Goal: Task Accomplishment & Management: Manage account settings

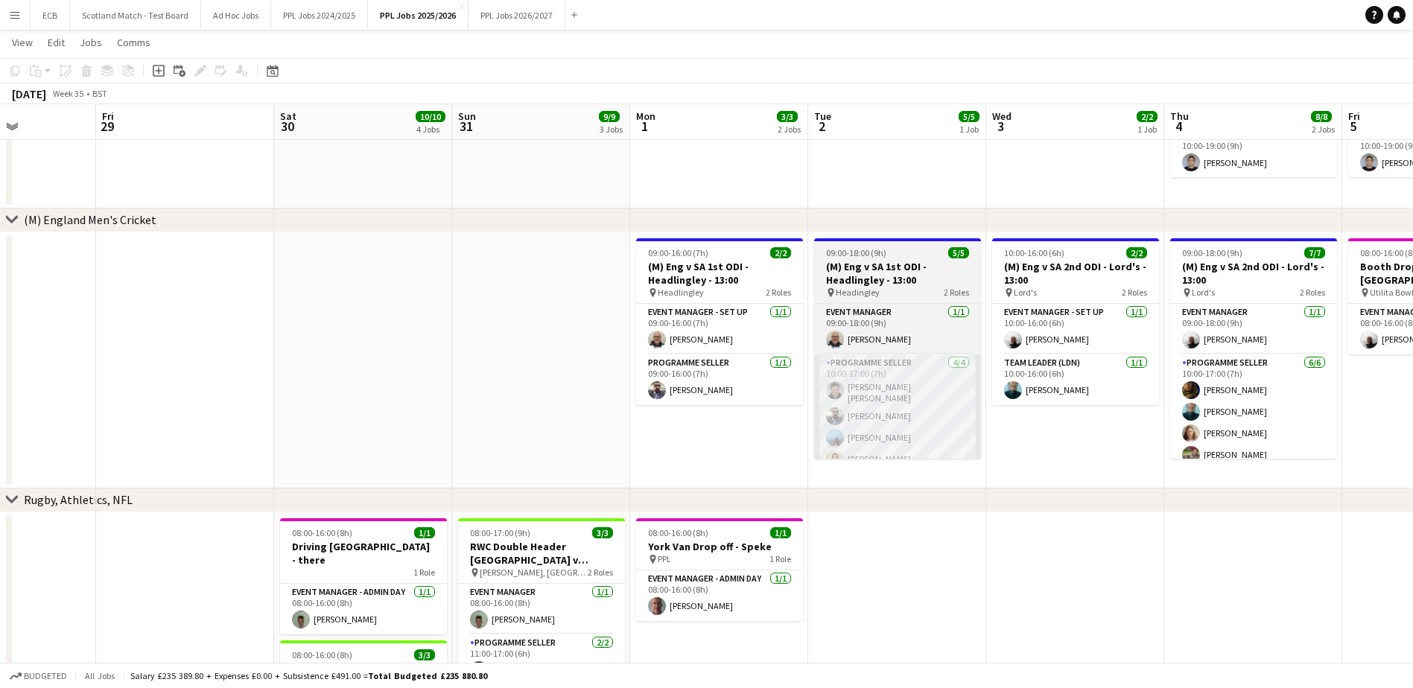
scroll to position [0, 439]
click at [891, 415] on app-card-role "Programme Seller [DATE] 10:00-17:00 (7h) [PERSON_NAME] [PERSON_NAME] [PERSON_NA…" at bounding box center [896, 414] width 167 height 120
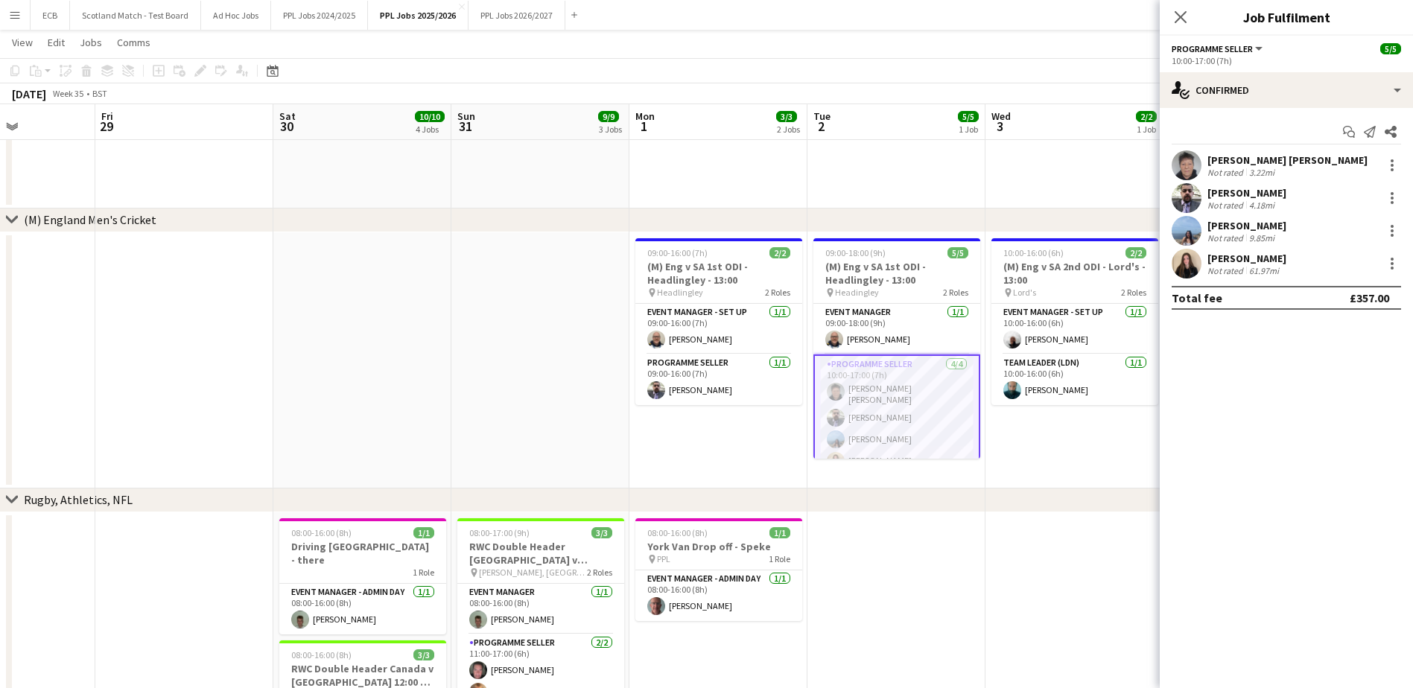
click at [386, 350] on app-date-cell at bounding box center [362, 360] width 178 height 256
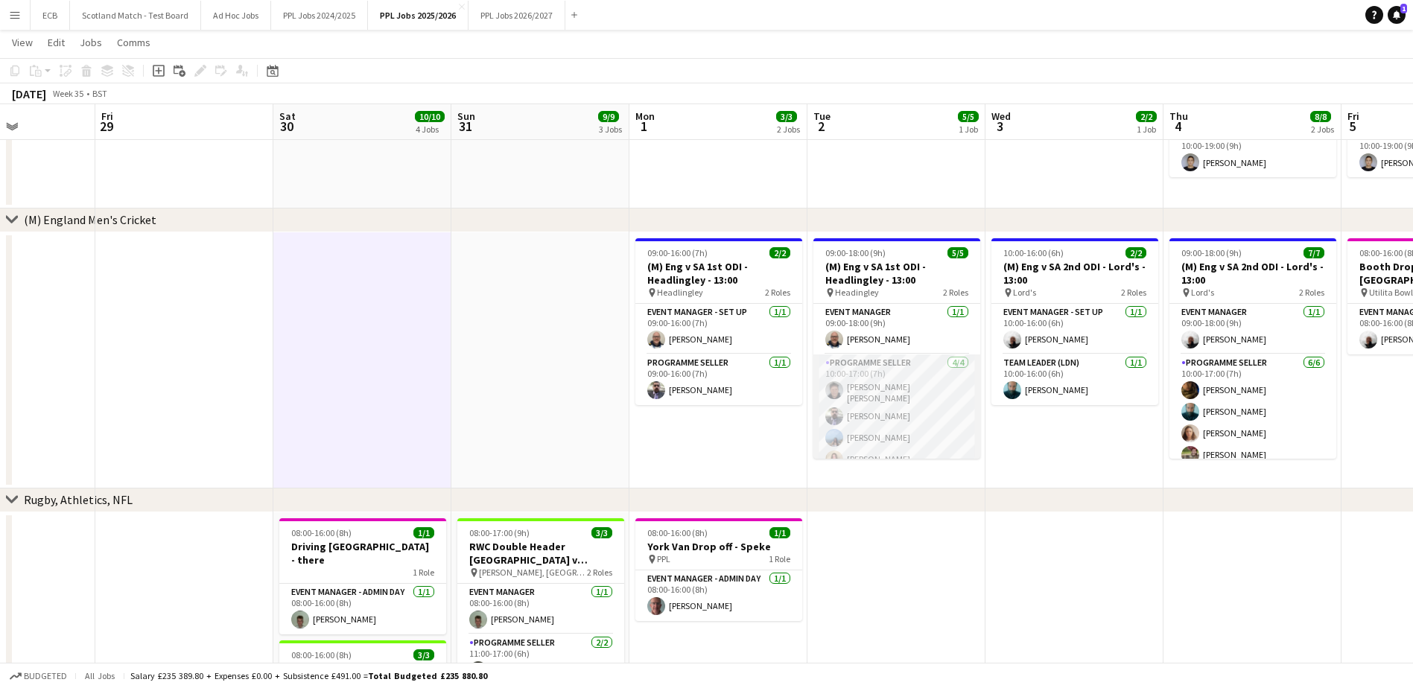
click at [879, 366] on app-card-role "Programme Seller [DATE] 10:00-17:00 (7h) [PERSON_NAME] [PERSON_NAME] [PERSON_NA…" at bounding box center [896, 414] width 167 height 120
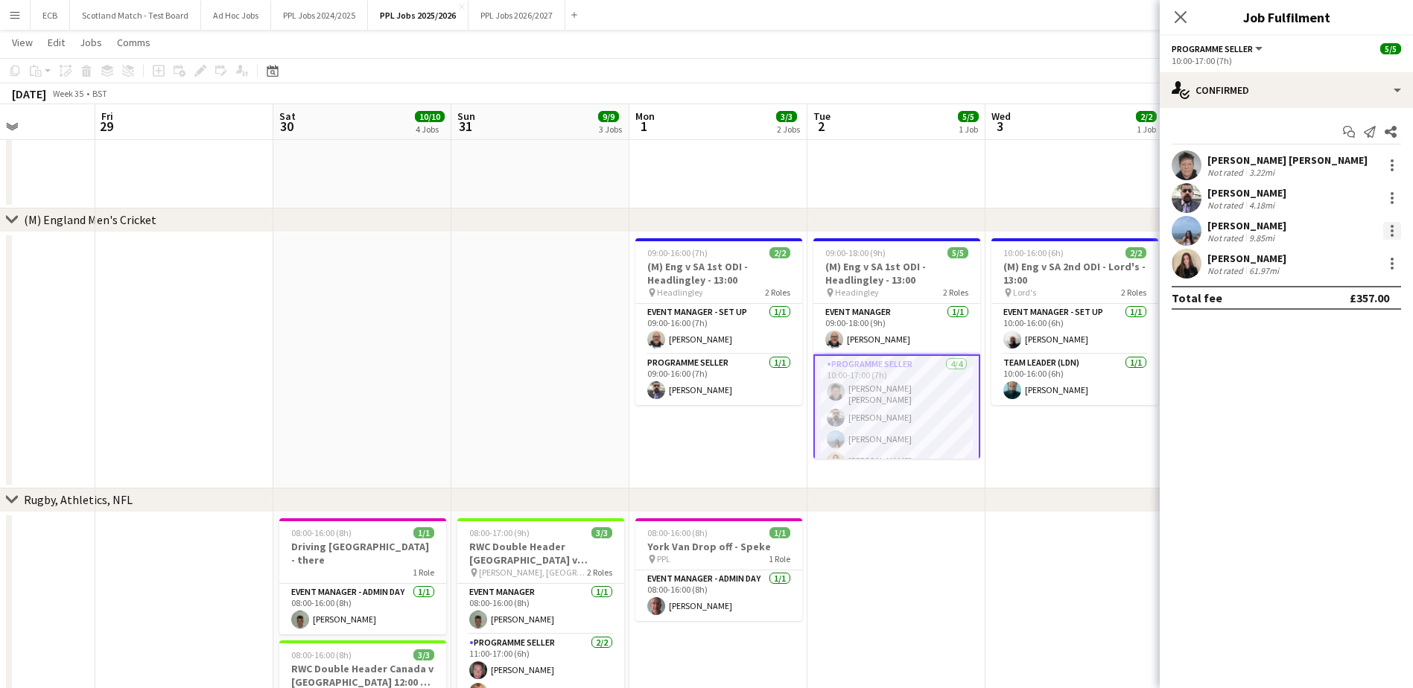
click at [1387, 225] on div at bounding box center [1392, 231] width 18 height 18
click at [1323, 328] on span "Send notification" at bounding box center [1341, 329] width 88 height 13
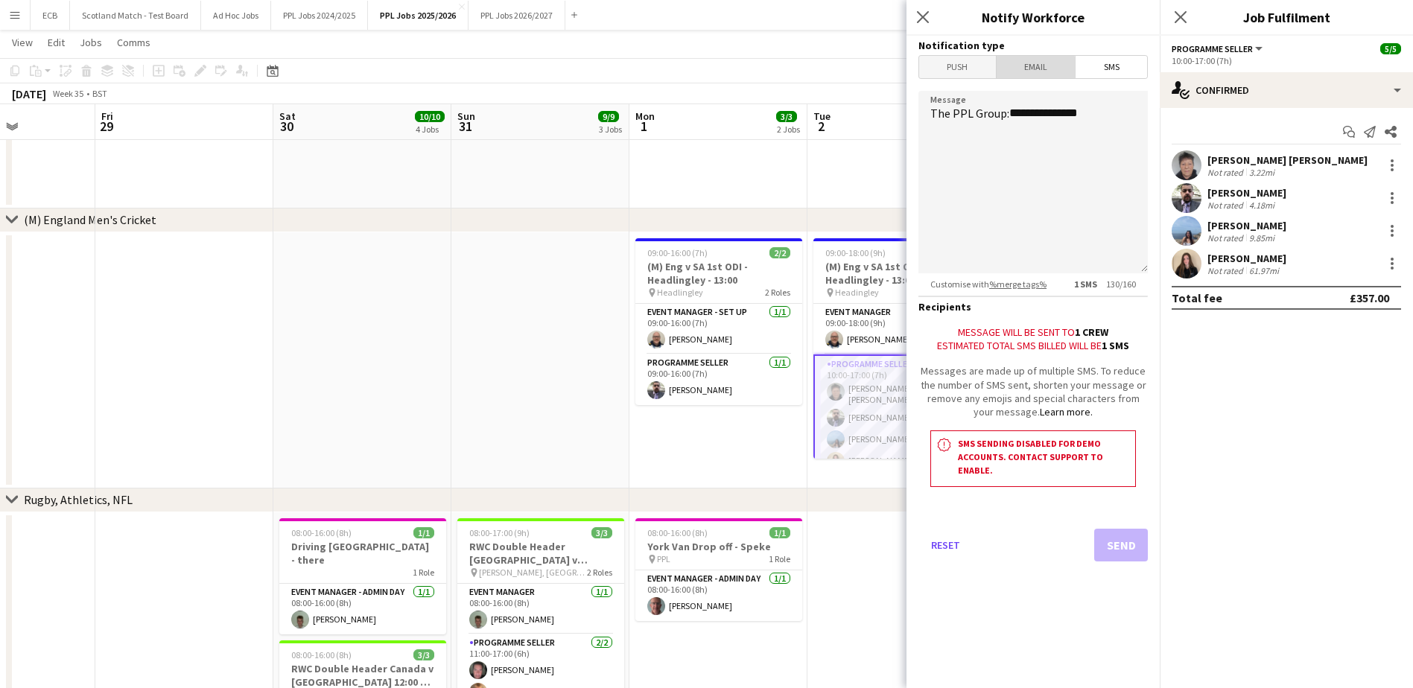
click at [1030, 69] on span "Email" at bounding box center [1035, 67] width 79 height 22
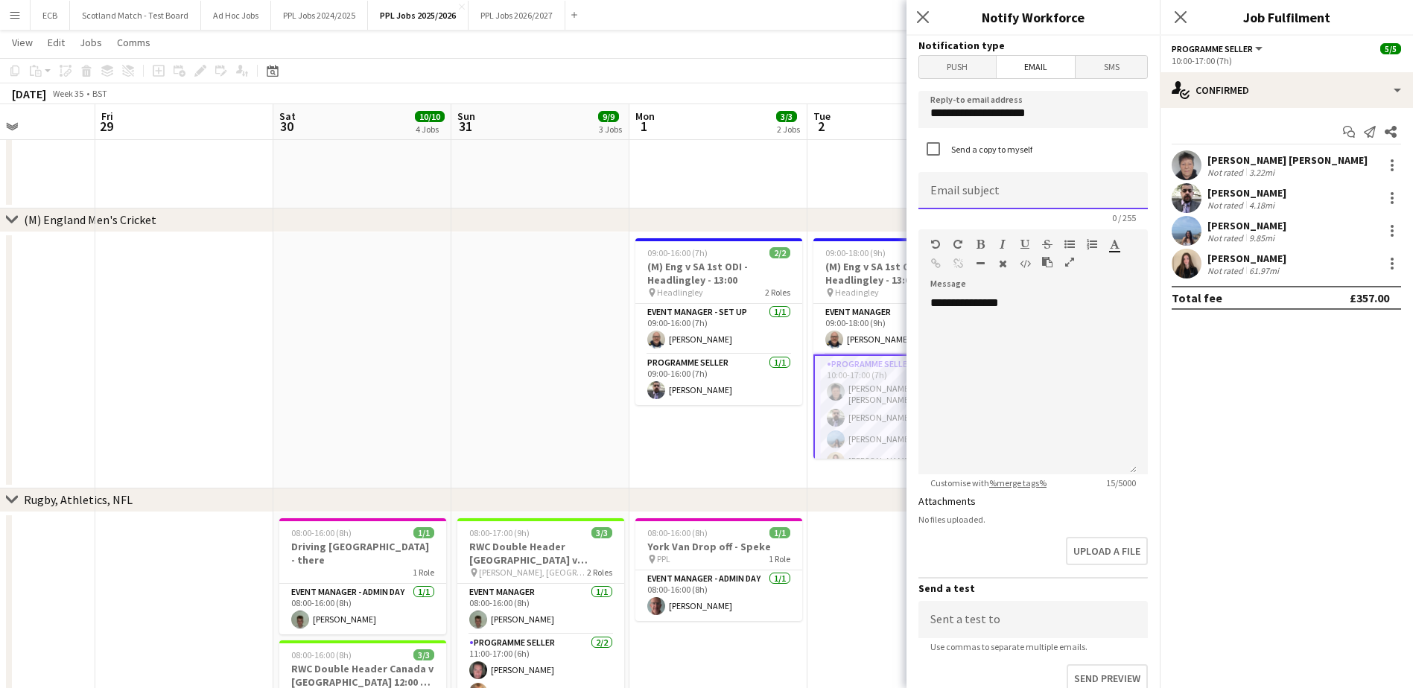
click at [998, 180] on input at bounding box center [1032, 190] width 229 height 37
click at [998, 180] on input "*" at bounding box center [1032, 190] width 229 height 37
type input "**********"
click at [1059, 333] on div "**********" at bounding box center [1027, 385] width 218 height 179
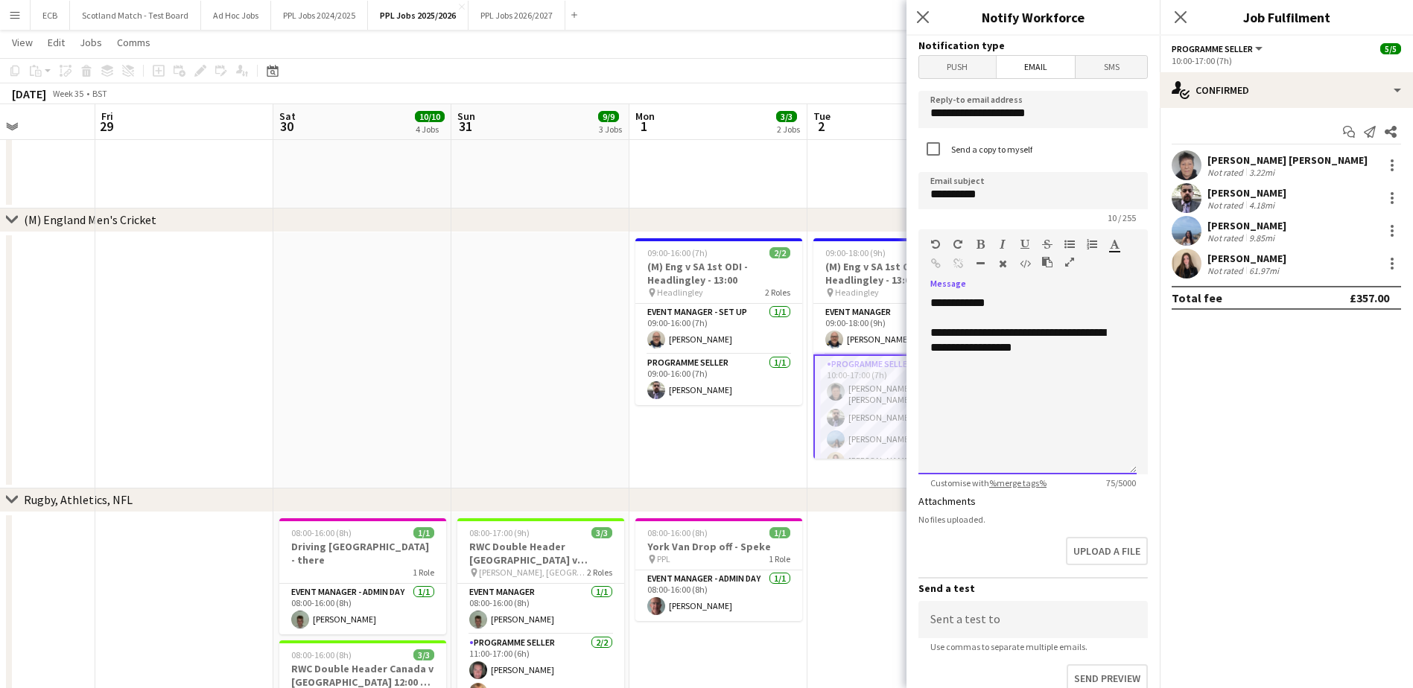
click at [1049, 346] on div "**********" at bounding box center [1027, 340] width 194 height 30
click at [1031, 431] on div "**********" at bounding box center [1027, 385] width 218 height 179
click at [1084, 408] on div "**********" at bounding box center [1027, 407] width 194 height 15
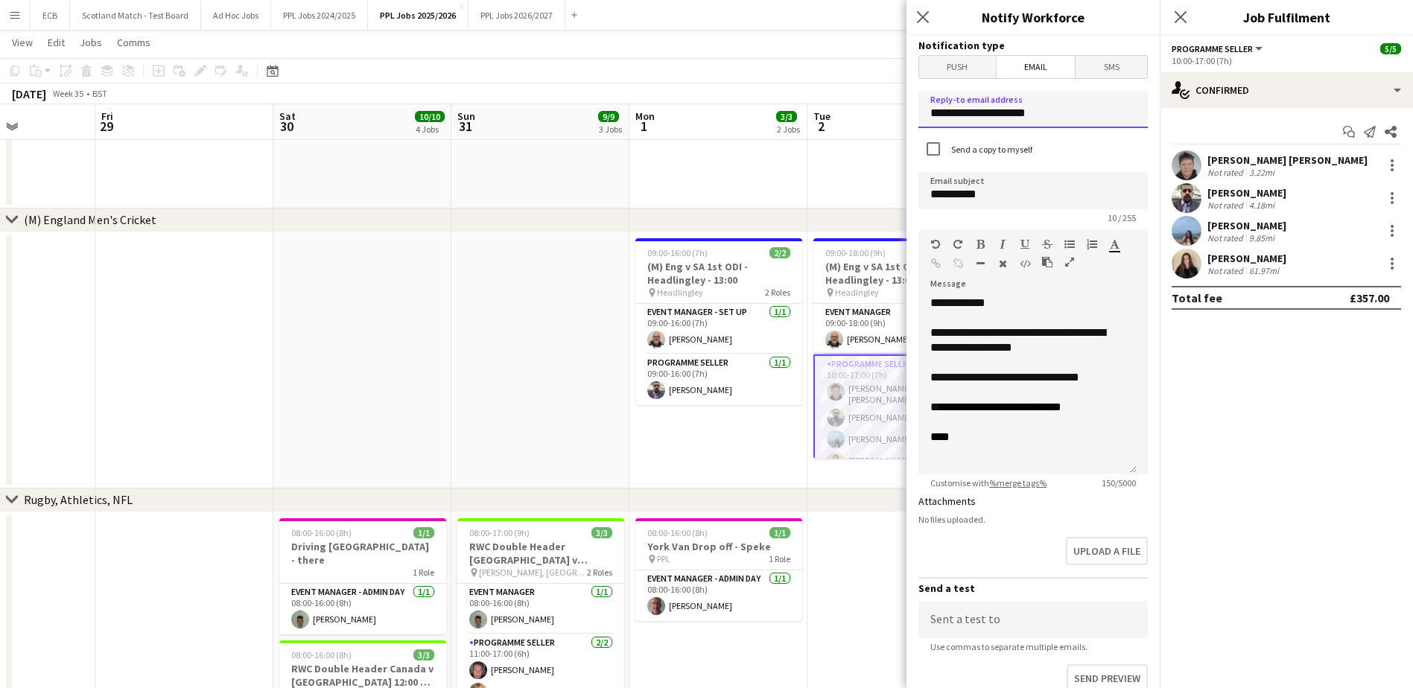
drag, startPoint x: 1043, startPoint y: 115, endPoint x: 858, endPoint y: 105, distance: 184.9
click at [858, 105] on body "Menu Boards Boards Boards All jobs Status Workforce Workforce My Workforce Recr…" at bounding box center [706, 583] width 1413 height 1526
type input "**********"
click at [1020, 200] on input "**********" at bounding box center [1032, 190] width 229 height 37
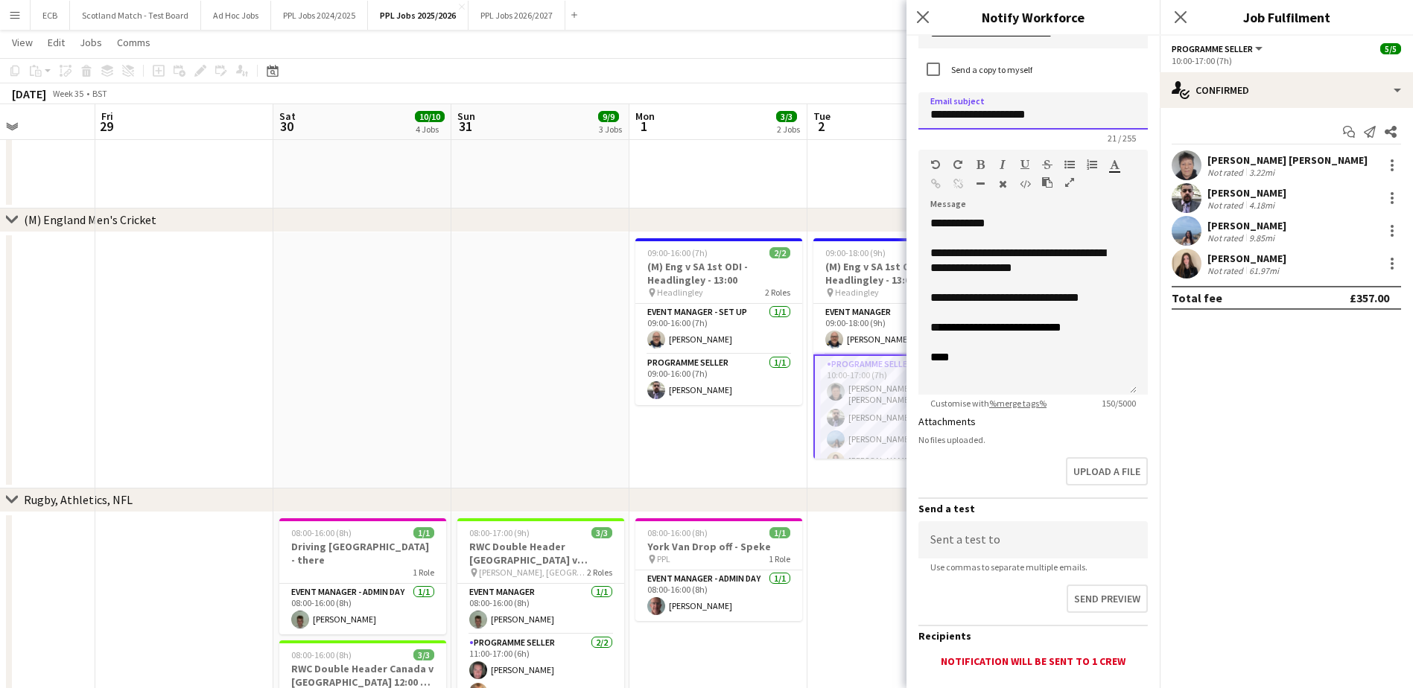
scroll to position [168, 0]
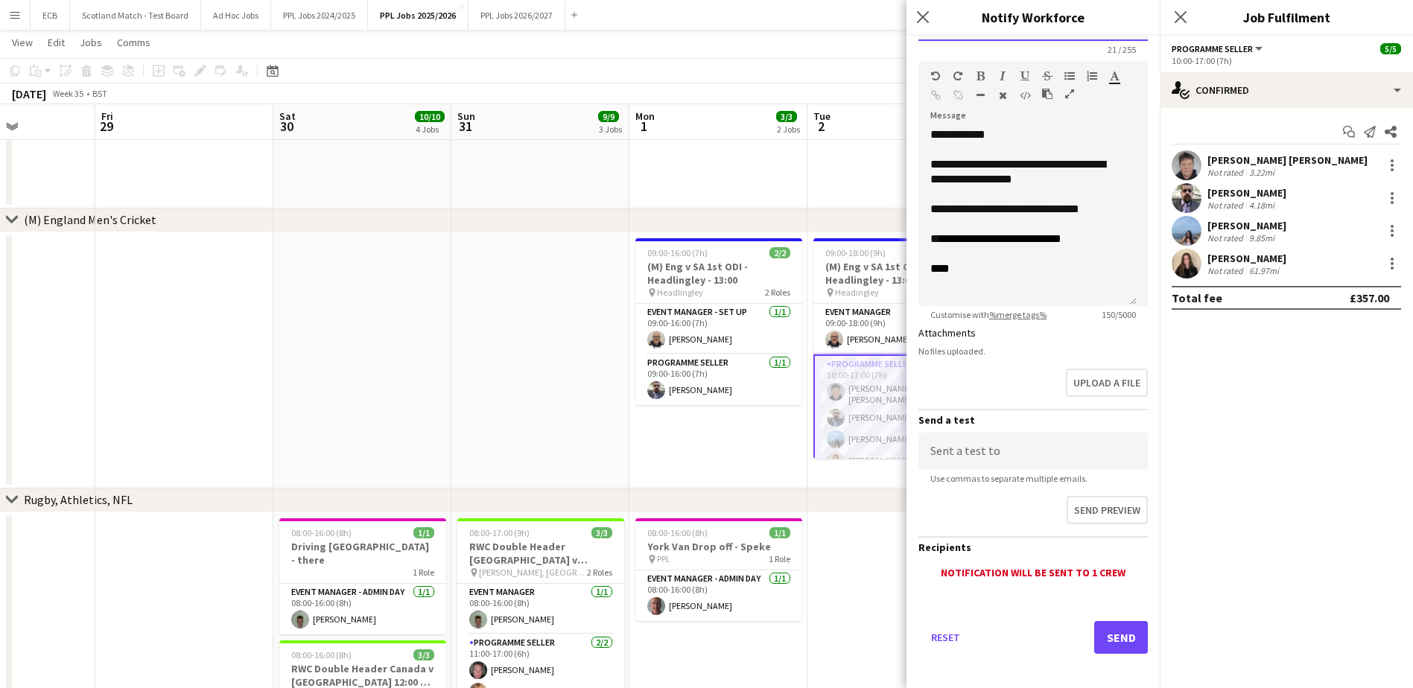
type input "**********"
click at [1123, 637] on button "Send" at bounding box center [1121, 637] width 54 height 33
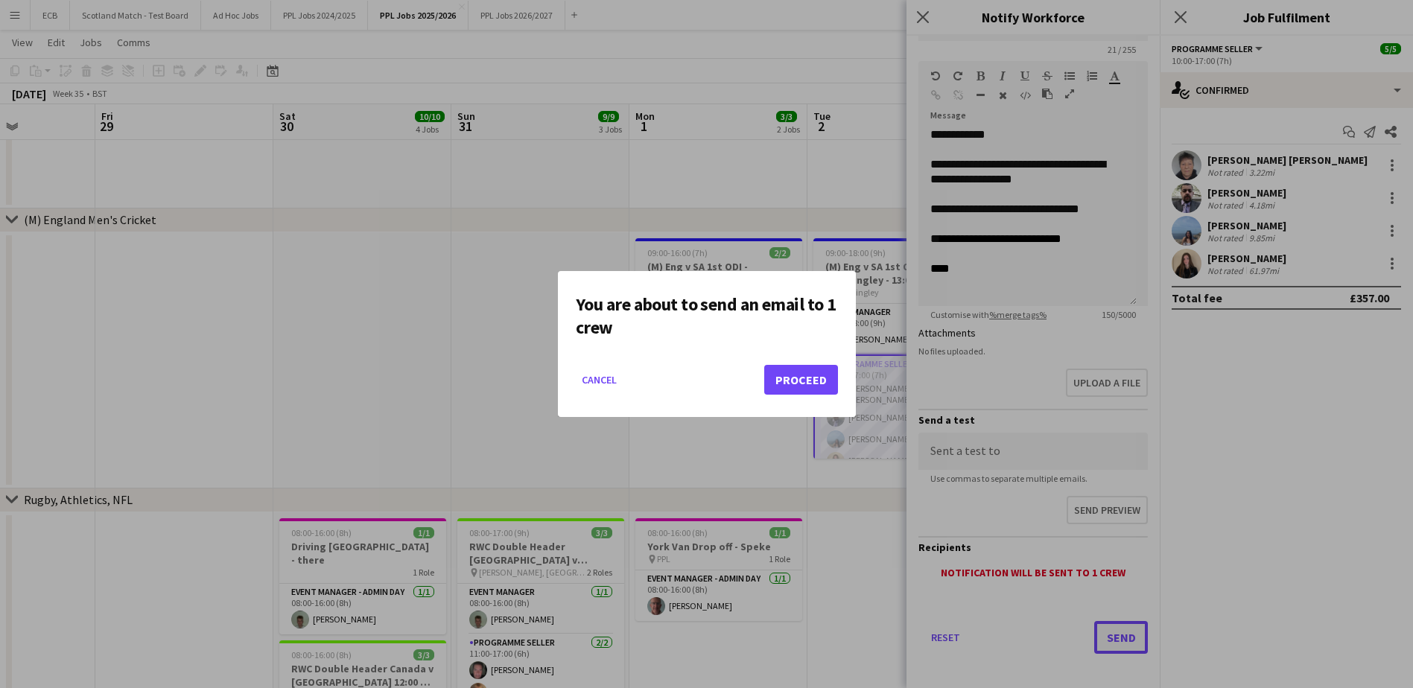
scroll to position [0, 0]
click at [816, 377] on button "Proceed" at bounding box center [801, 380] width 74 height 30
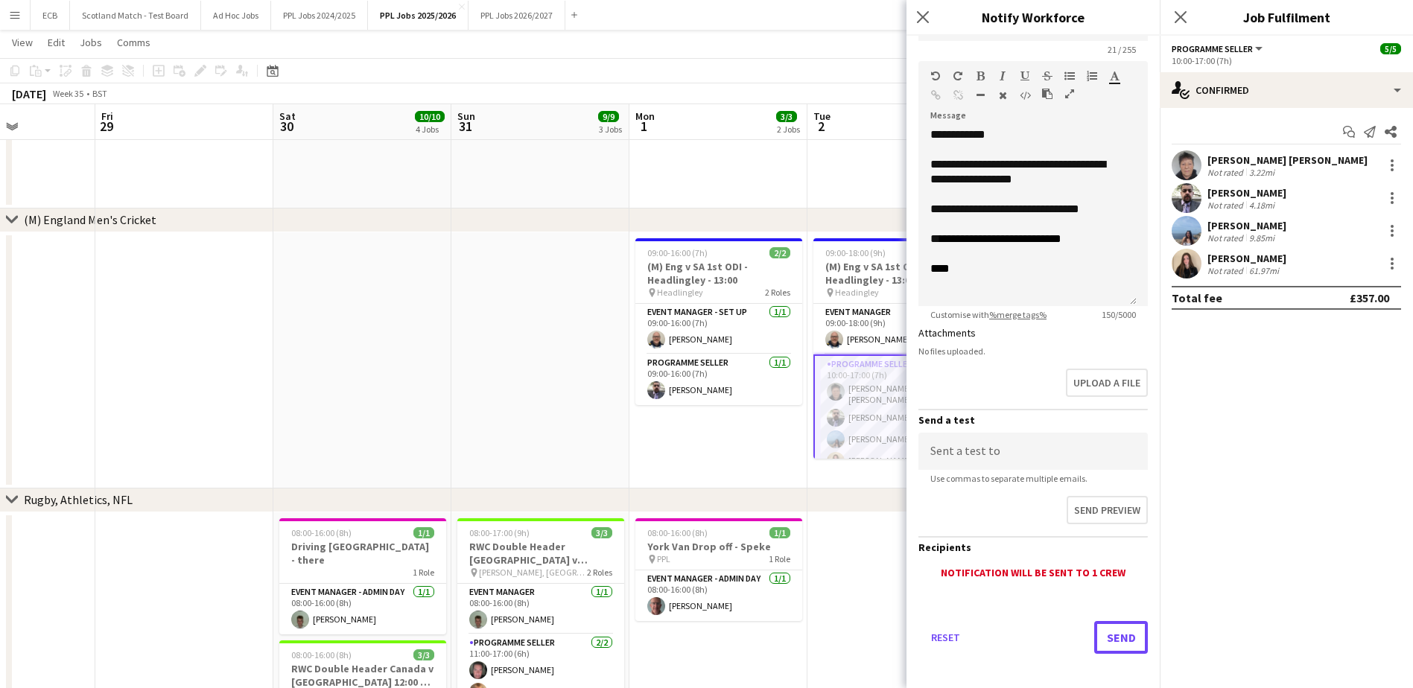
scroll to position [180, 0]
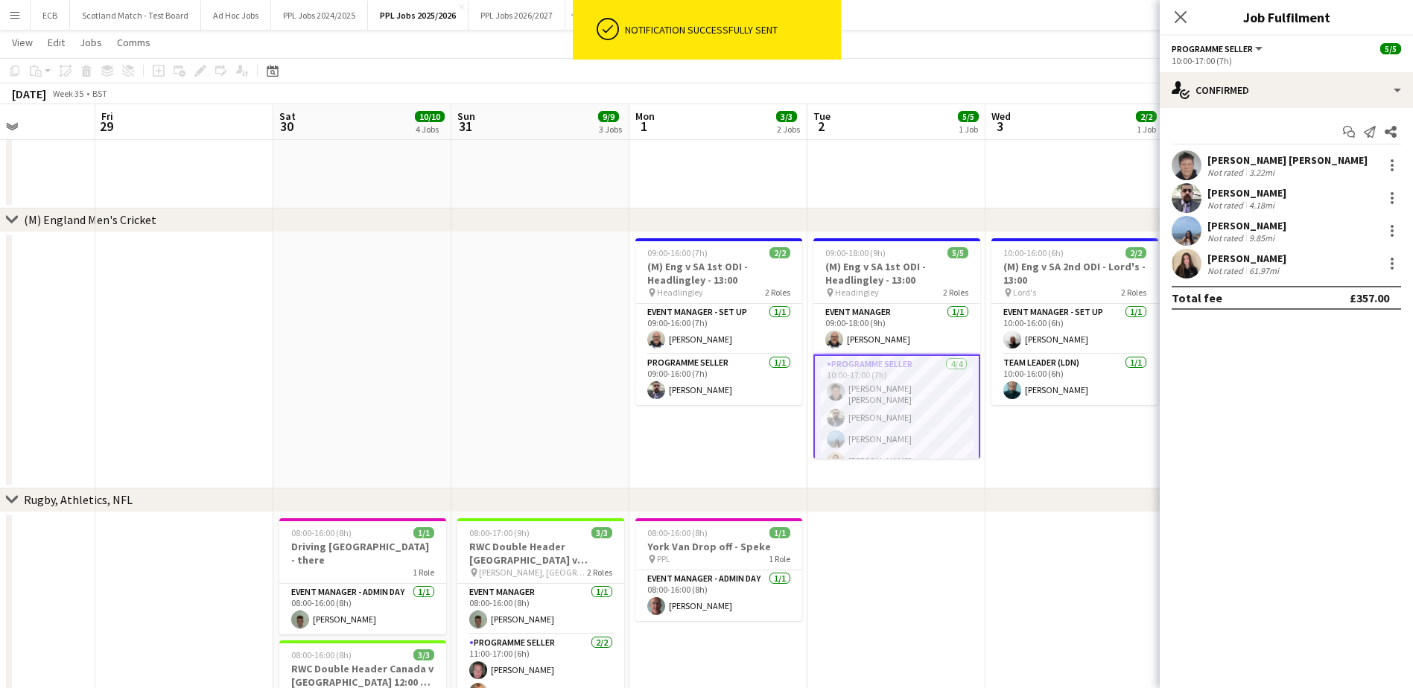
click at [1011, 417] on app-date-cell "10:00-16:00 (6h) 2/2 (M) Eng v SA 2nd ODI - Lord's - 13:00 pin Lord's 2 Roles E…" at bounding box center [1074, 360] width 178 height 256
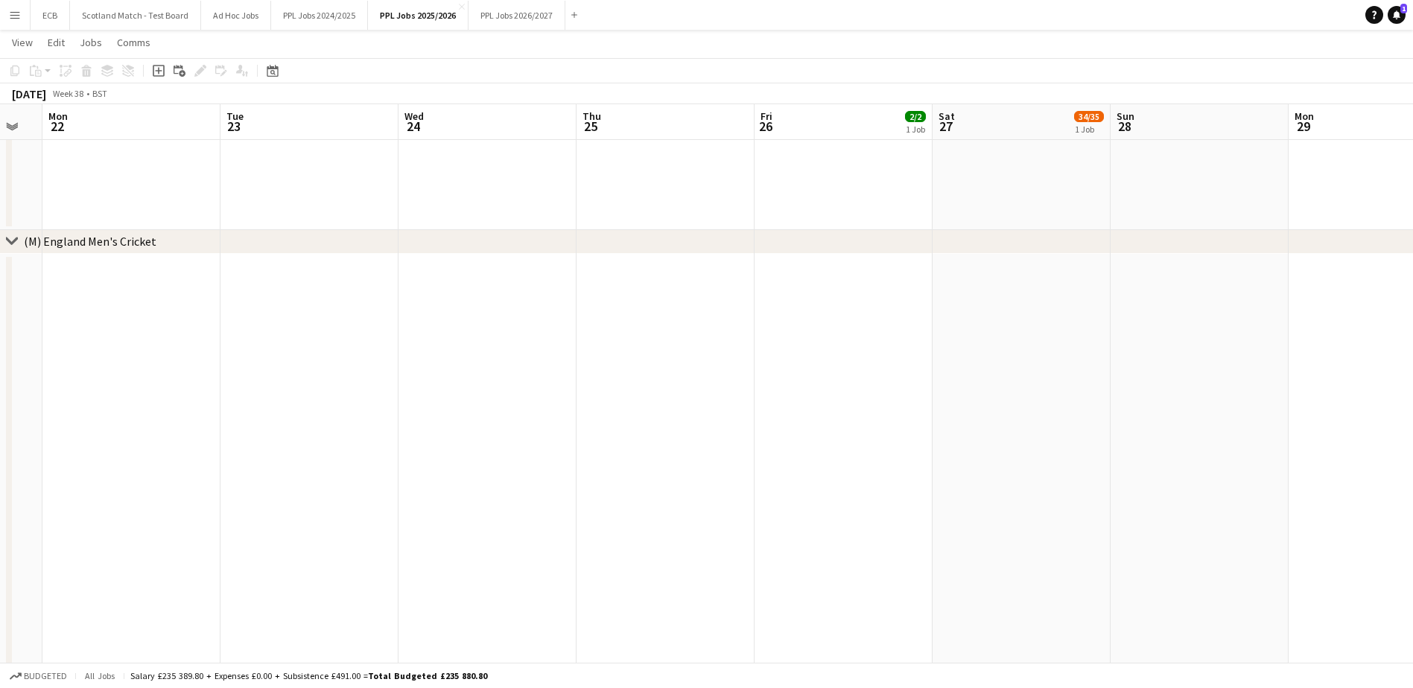
scroll to position [0, 492]
click at [1019, 375] on app-date-cell at bounding box center [1021, 469] width 178 height 430
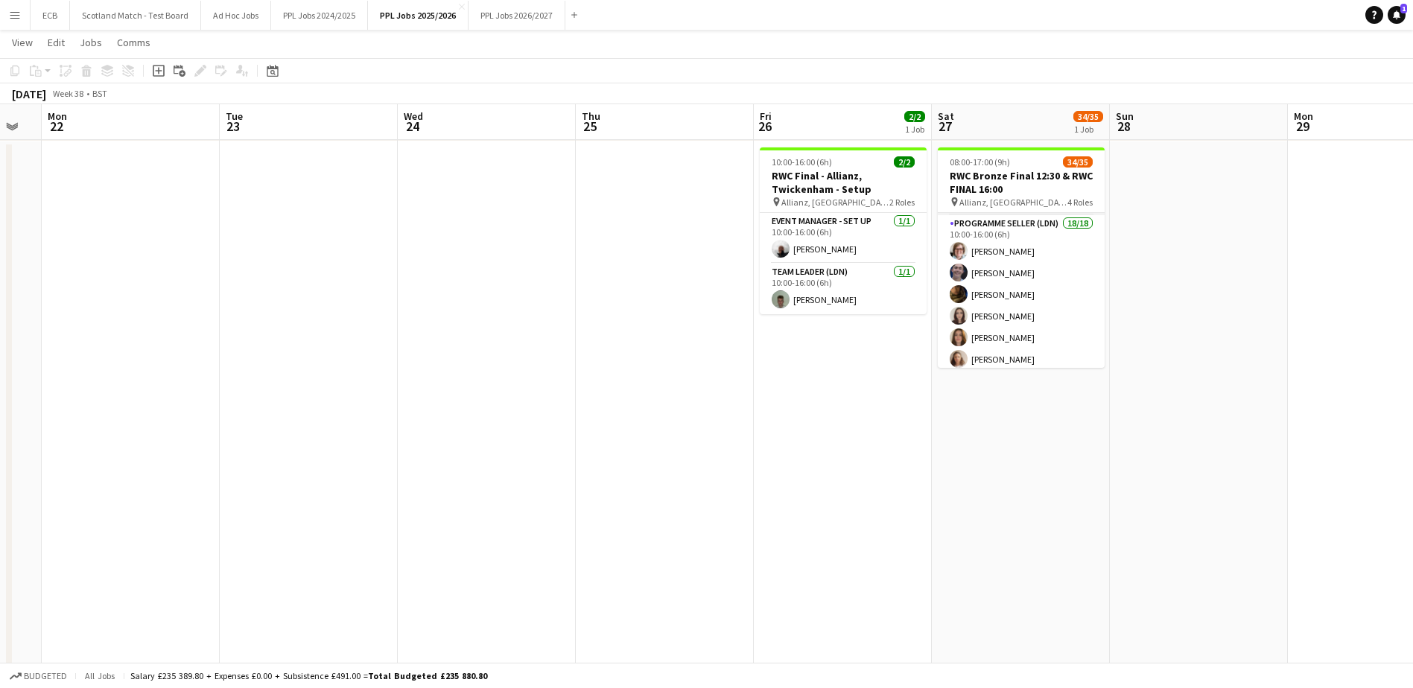
scroll to position [216, 0]
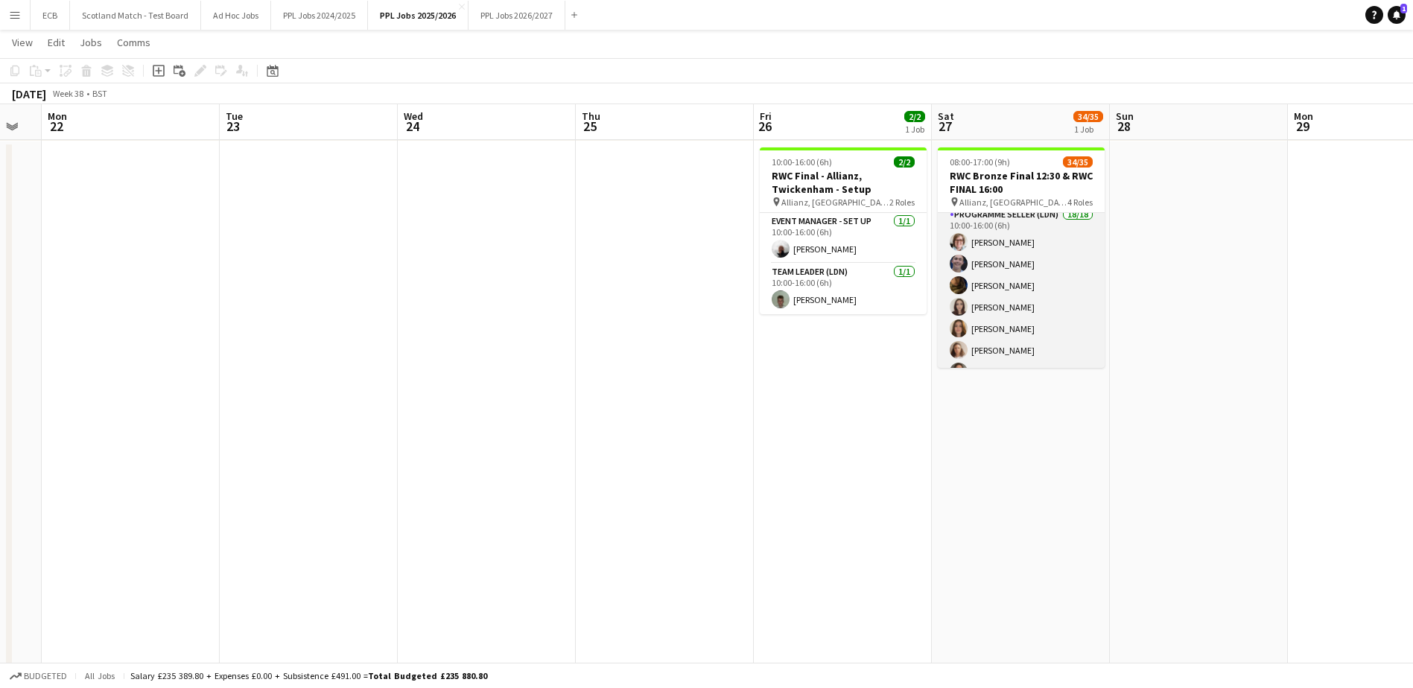
click at [1013, 302] on app-card-role "Programme Seller (LDN) 18/18 10:00-16:00 (6h) [PERSON_NAME] [PERSON_NAME] [PERS…" at bounding box center [1021, 415] width 167 height 418
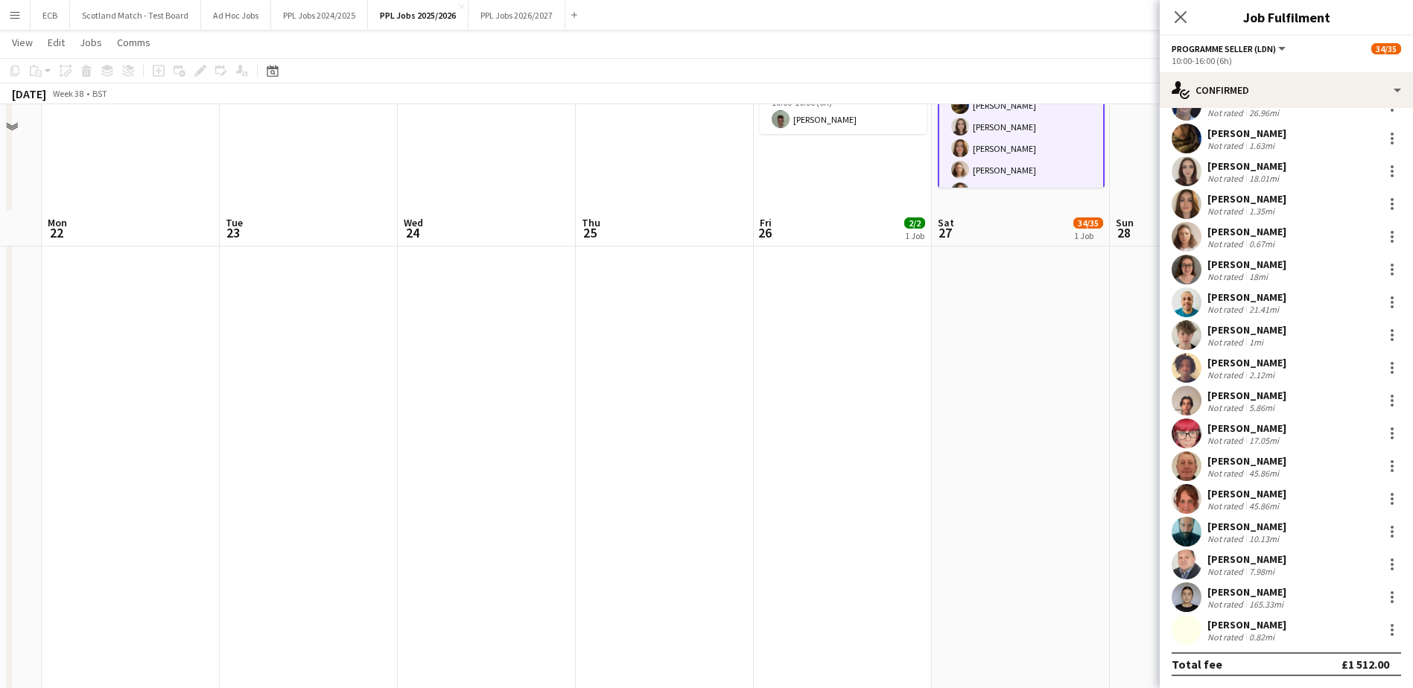
scroll to position [1033, 0]
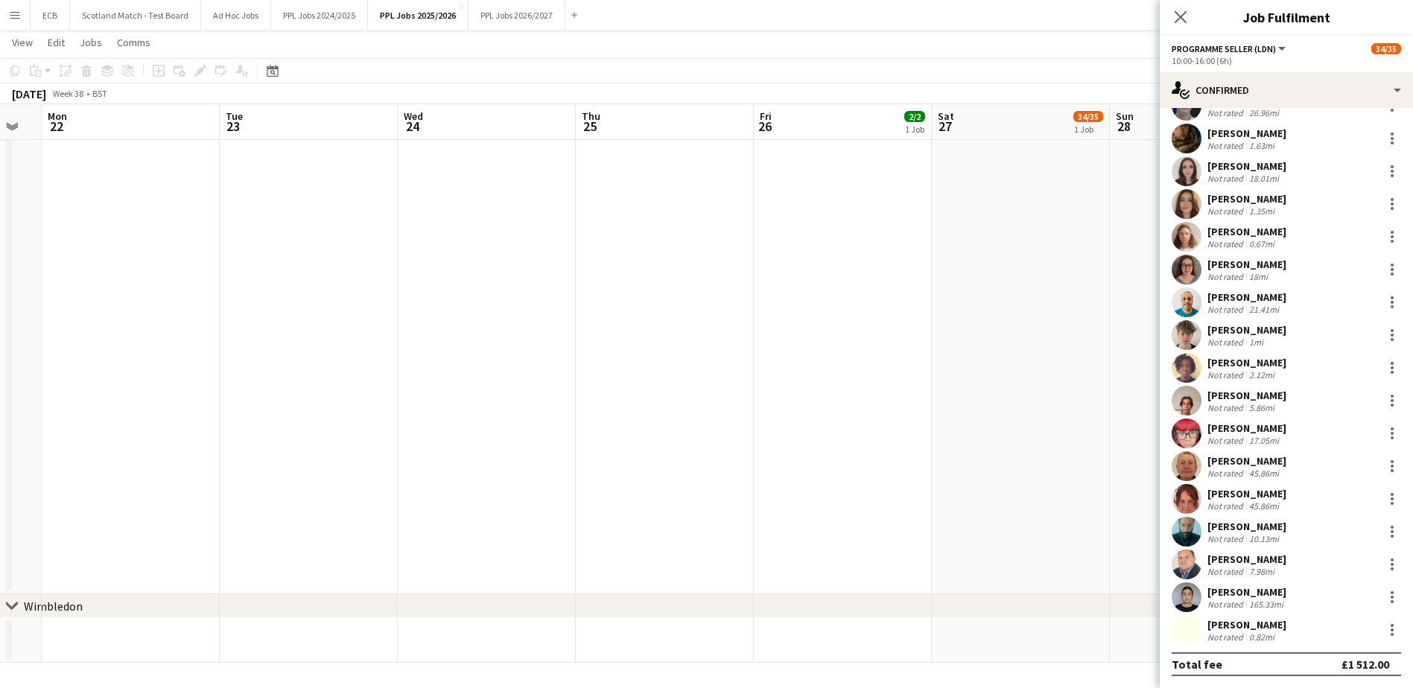
click at [1249, 440] on div "17.05mi" at bounding box center [1264, 440] width 36 height 11
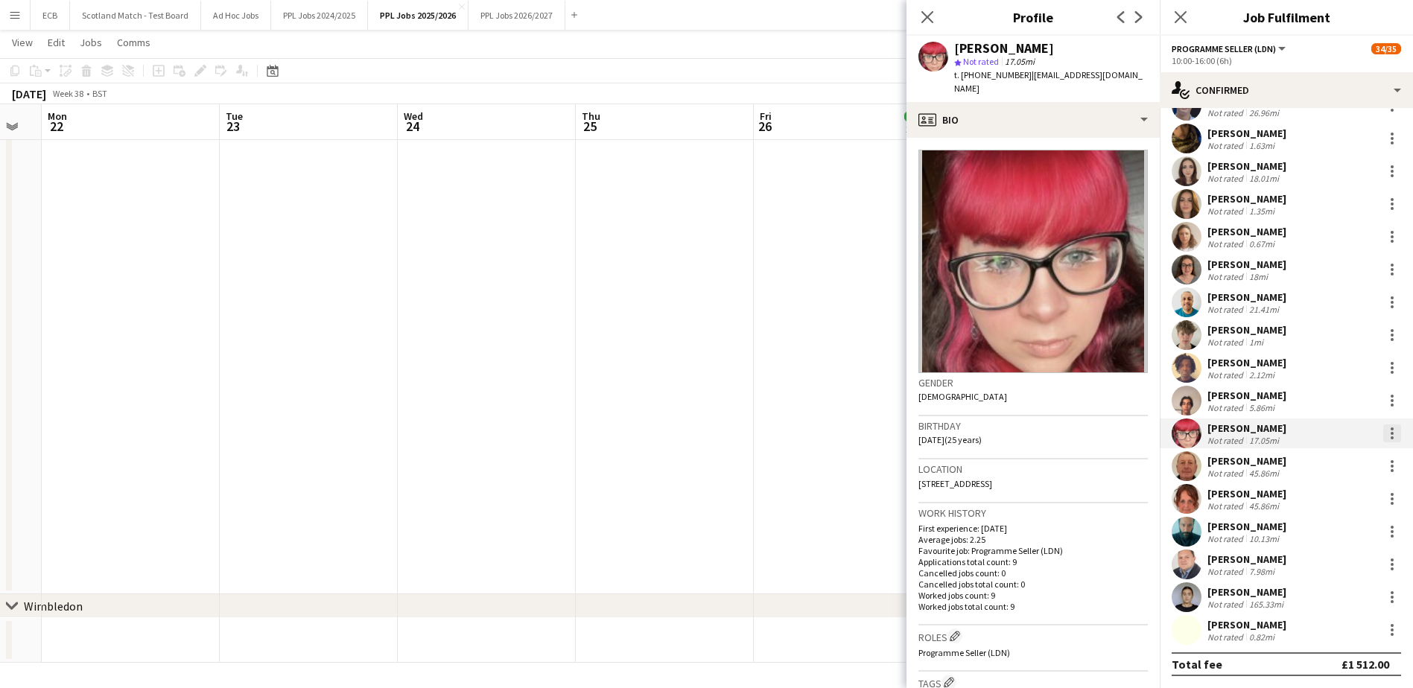
click at [1384, 429] on div at bounding box center [1392, 434] width 18 height 18
click at [1326, 595] on button "Remove" at bounding box center [1332, 604] width 116 height 36
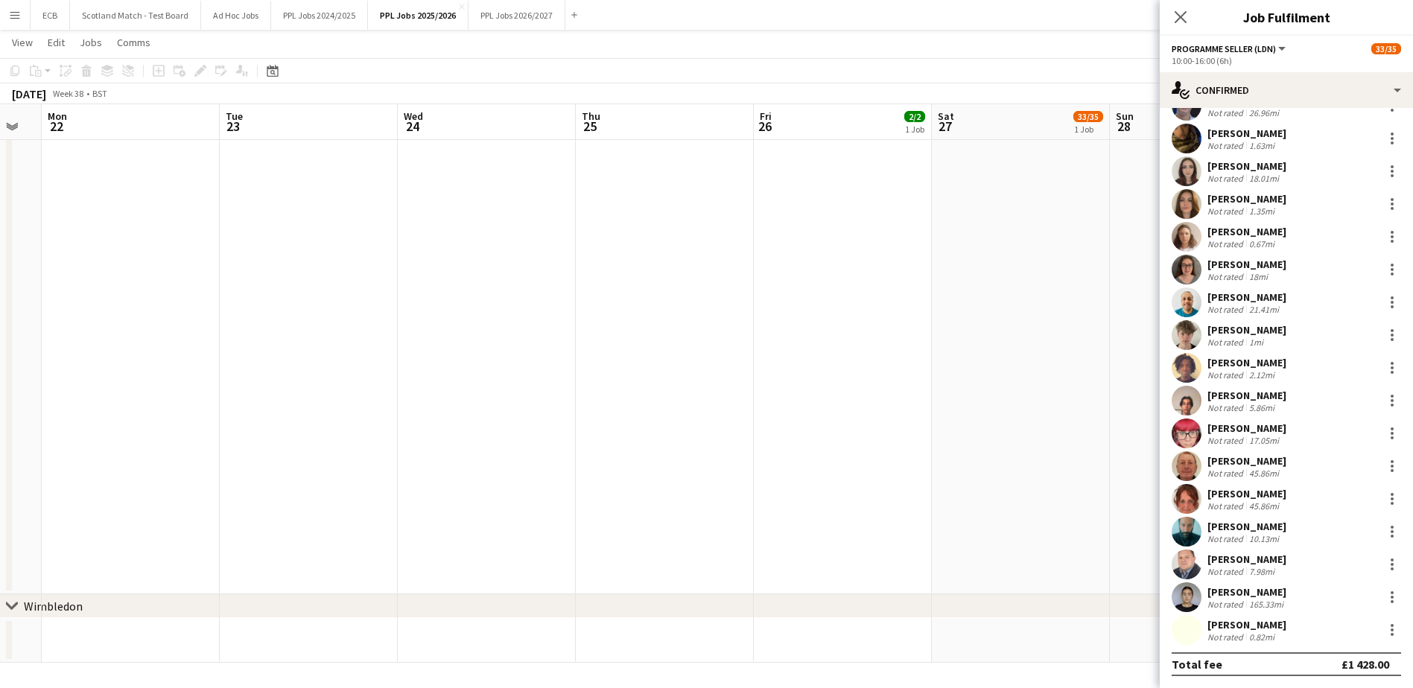
click at [1115, 406] on app-date-cell at bounding box center [1199, 225] width 178 height 740
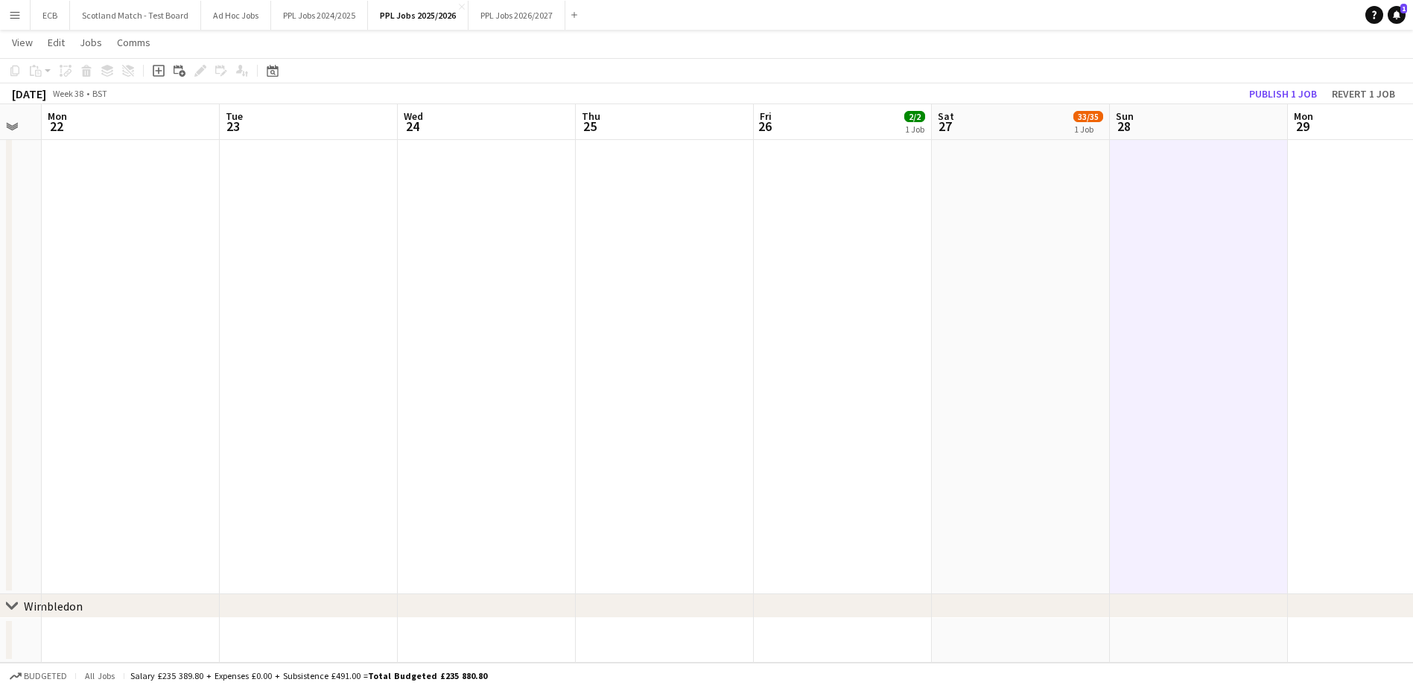
click at [1043, 351] on app-date-cell "Updated 08:00-17:00 (9h) 33/35 RWC Bronze Final 12:30 & RWC FINAL 16:00 pin All…" at bounding box center [1021, 225] width 178 height 740
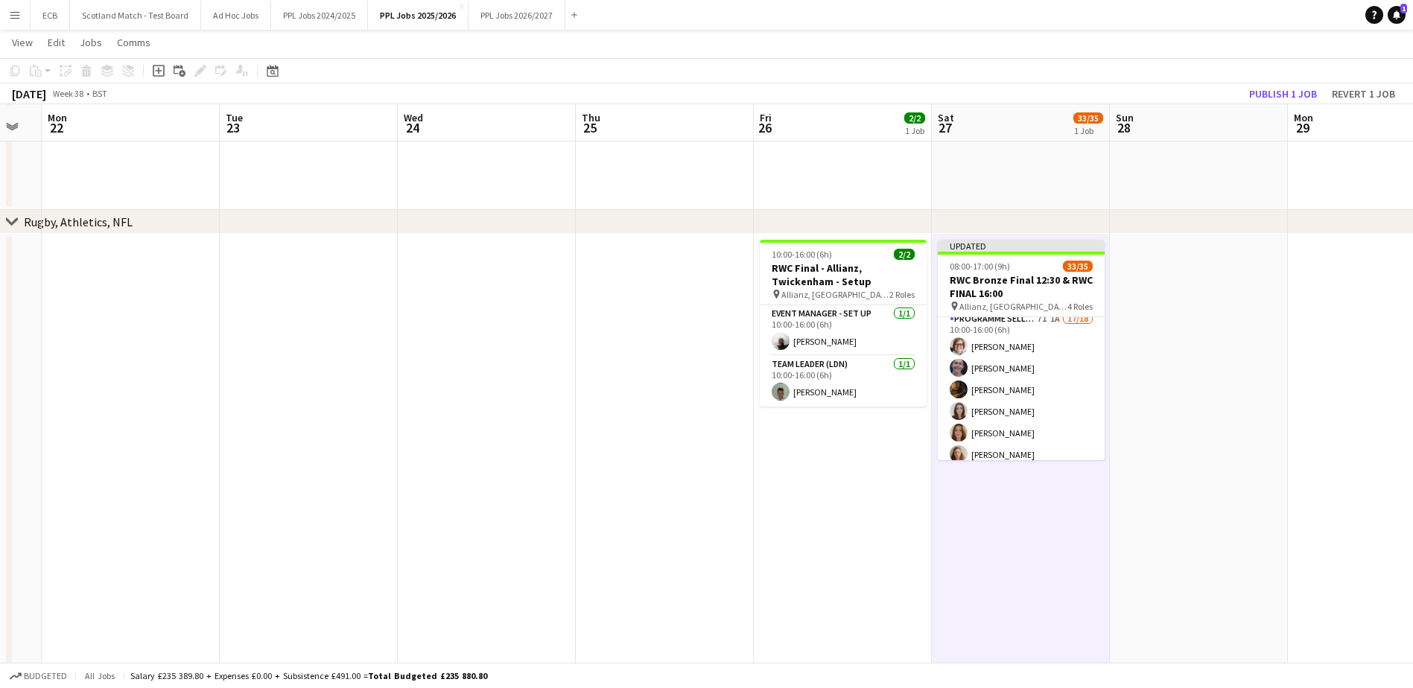
scroll to position [653, 0]
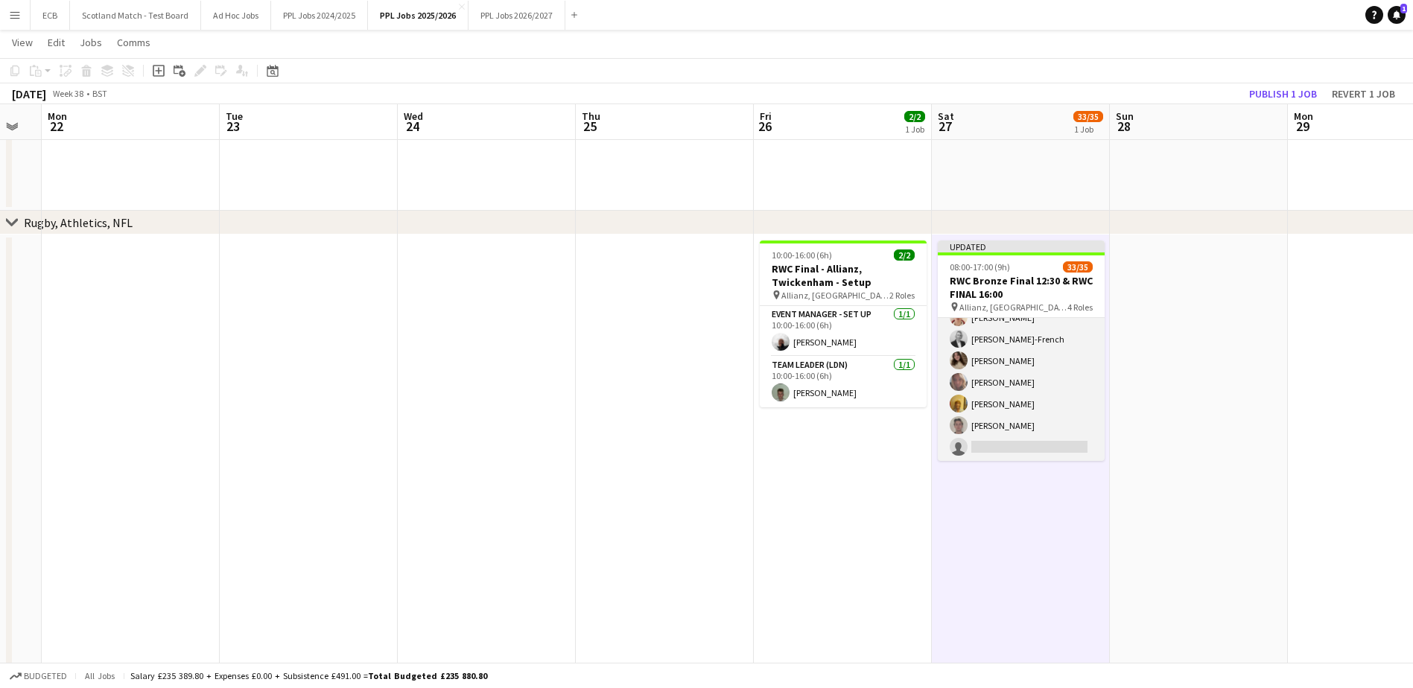
click at [1028, 421] on app-card-role "Programme Seller (LDN) 2I 1A [DATE] 11:00-17:00 (6h) [PERSON_NAME] [PERSON_NAME…" at bounding box center [1021, 339] width 167 height 245
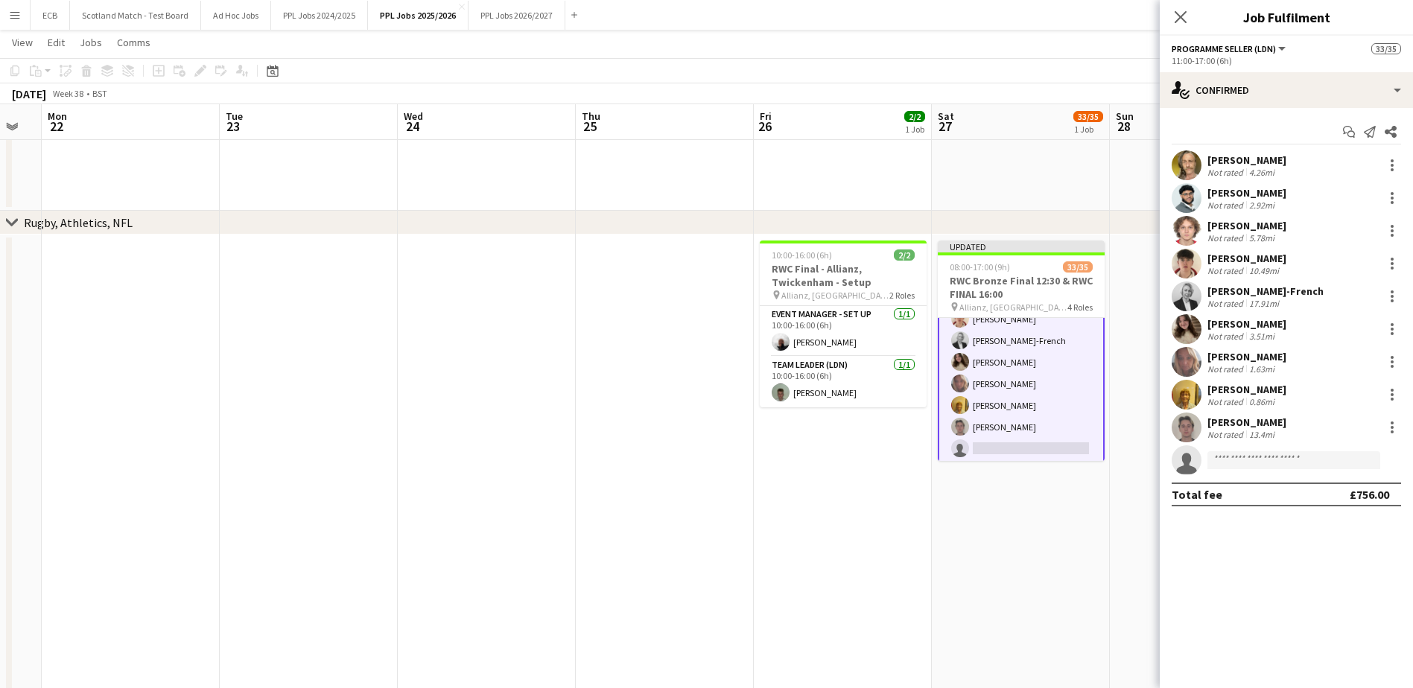
scroll to position [730, 0]
click at [1390, 422] on div at bounding box center [1392, 428] width 18 height 18
click at [1333, 590] on button "Remove" at bounding box center [1343, 598] width 116 height 36
click at [1019, 424] on app-card-role "Programme Seller (LDN) 2I 1A [DATE] 11:00-17:00 (6h) [PERSON_NAME] [PERSON_NAME…" at bounding box center [1021, 339] width 167 height 248
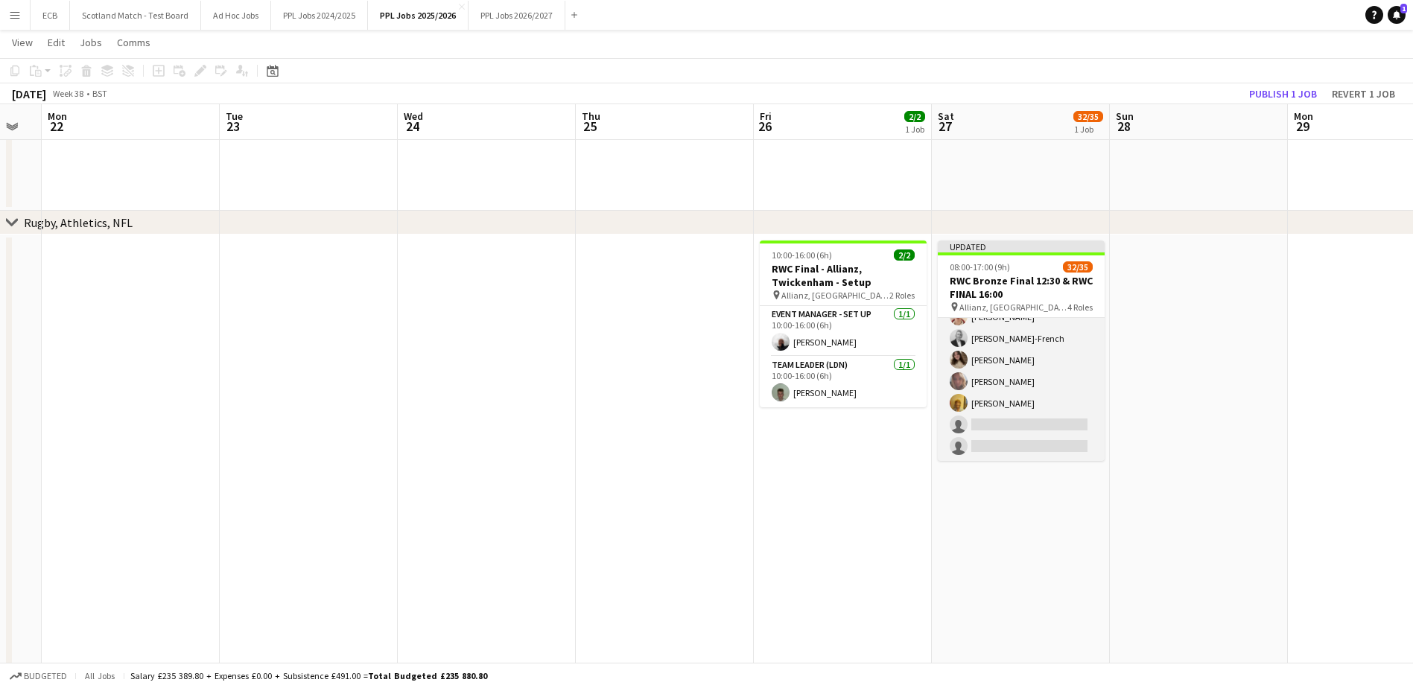
scroll to position [728, 0]
click at [1019, 424] on app-card-role "Programme Seller (LDN) 2I 1A [DATE] 11:00-17:00 (6h) [PERSON_NAME] [PERSON_NAME…" at bounding box center [1021, 339] width 167 height 245
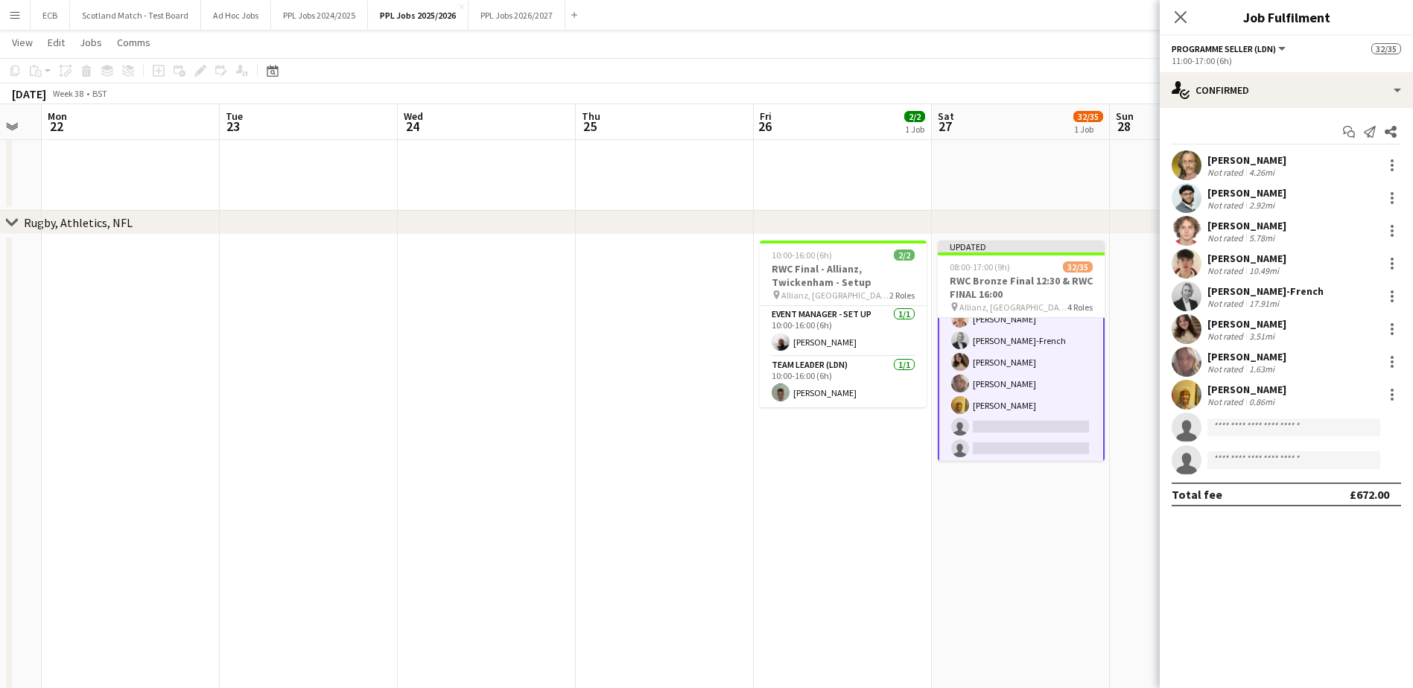
scroll to position [730, 0]
click at [1018, 424] on app-card-role "Programme Seller (LDN) 2I 1A [DATE] 11:00-17:00 (6h) [PERSON_NAME] [PERSON_NAME…" at bounding box center [1021, 339] width 167 height 248
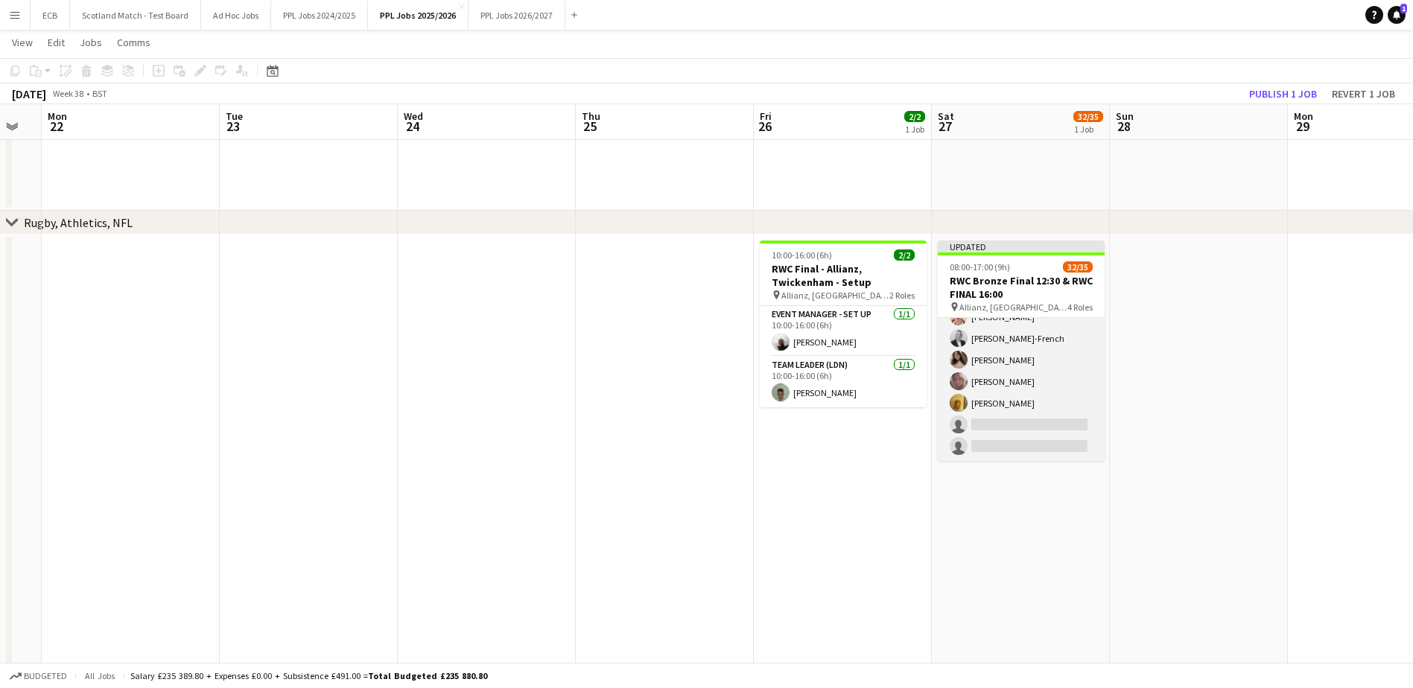
scroll to position [728, 0]
click at [1024, 415] on app-card-role "Programme Seller (LDN) 2I 1A [DATE] 11:00-17:00 (6h) [PERSON_NAME] [PERSON_NAME…" at bounding box center [1021, 339] width 167 height 245
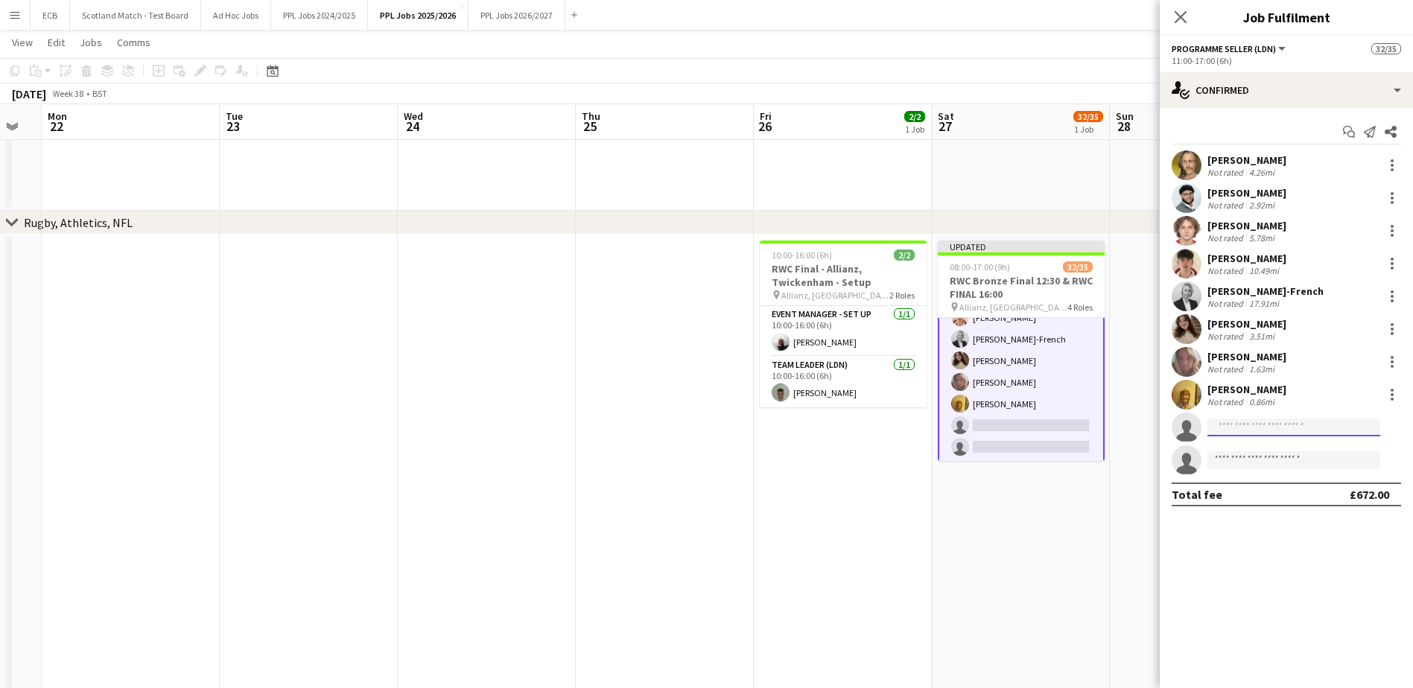
click at [1302, 433] on input at bounding box center [1293, 428] width 173 height 18
type input "*********"
click at [1280, 458] on input at bounding box center [1293, 460] width 173 height 18
click at [1258, 572] on mat-expansion-panel "check Confirmed Start chat Send notification Share [PERSON_NAME] Not rated 4.26…" at bounding box center [1286, 398] width 253 height 580
click at [1220, 427] on input "*********" at bounding box center [1293, 428] width 173 height 18
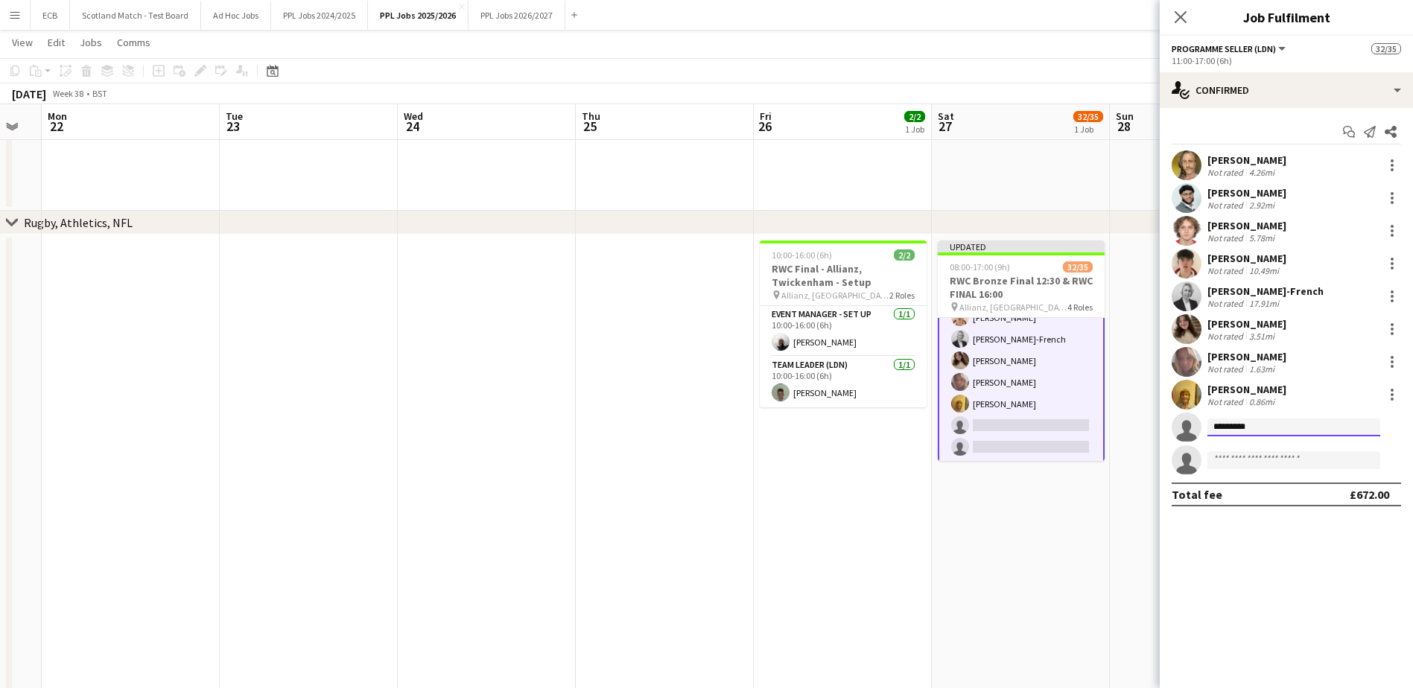
click at [1267, 427] on input "*********" at bounding box center [1293, 428] width 173 height 18
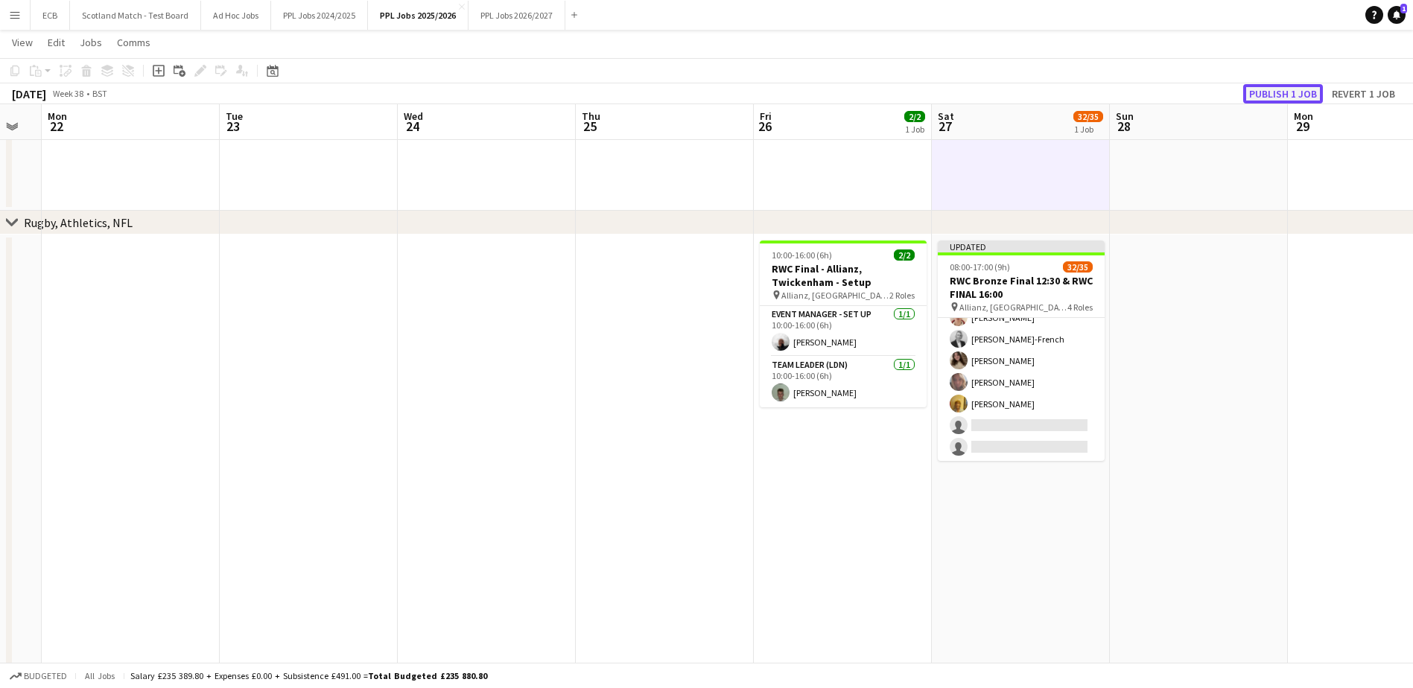
click at [1303, 90] on button "Publish 1 job" at bounding box center [1283, 93] width 80 height 19
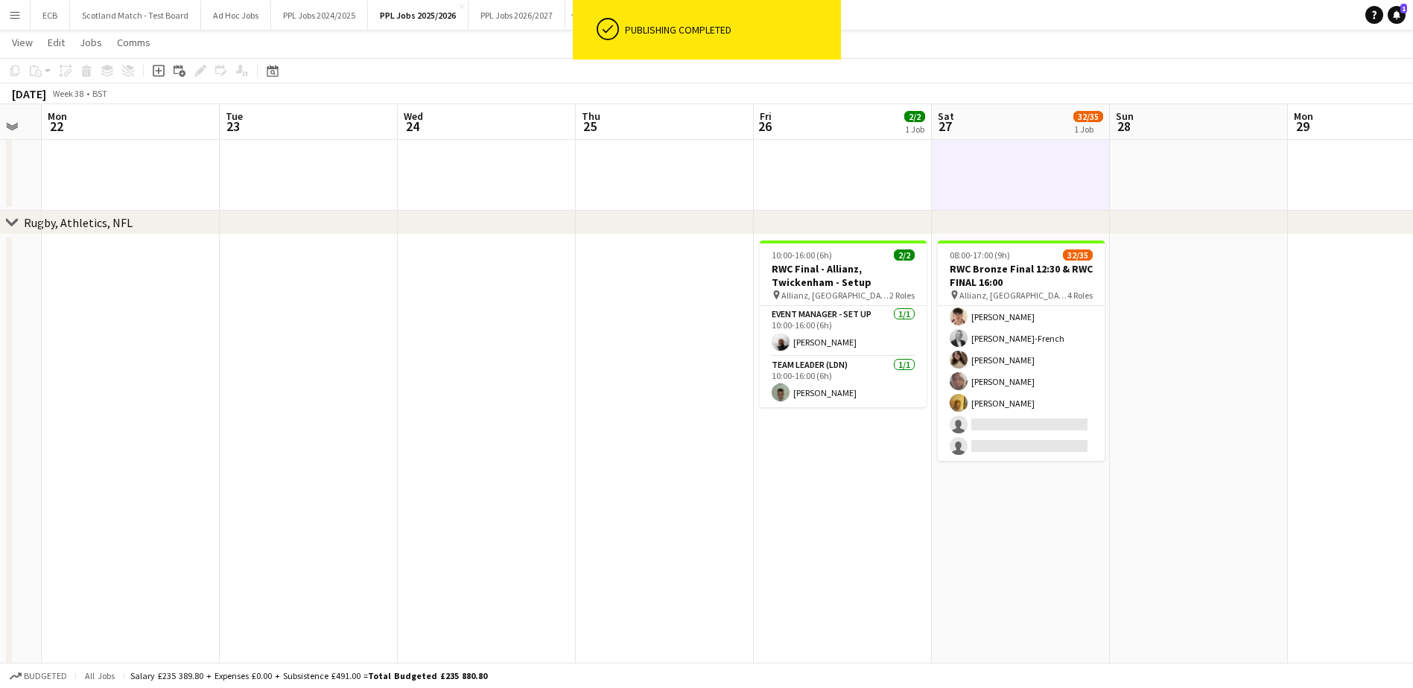
scroll to position [717, 0]
click at [10, 15] on app-icon "Menu" at bounding box center [15, 15] width 12 height 12
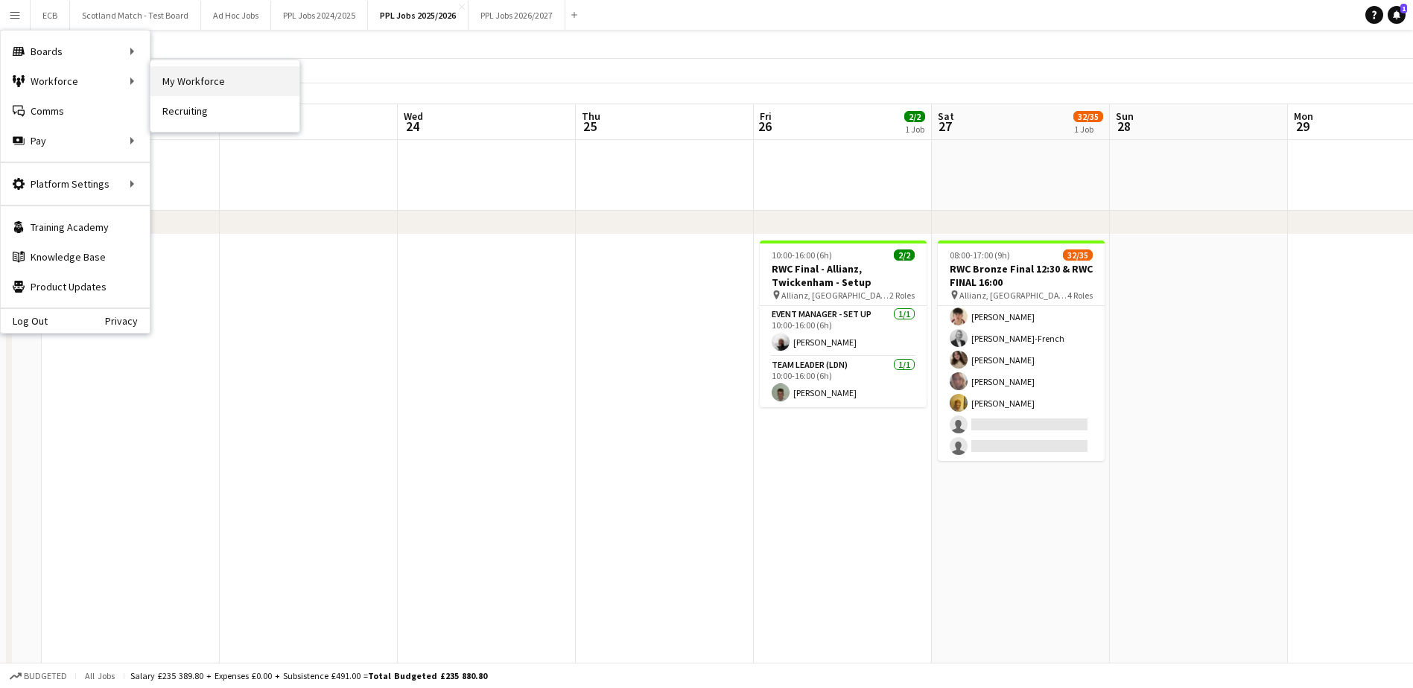
click at [189, 83] on link "My Workforce" at bounding box center [224, 81] width 149 height 30
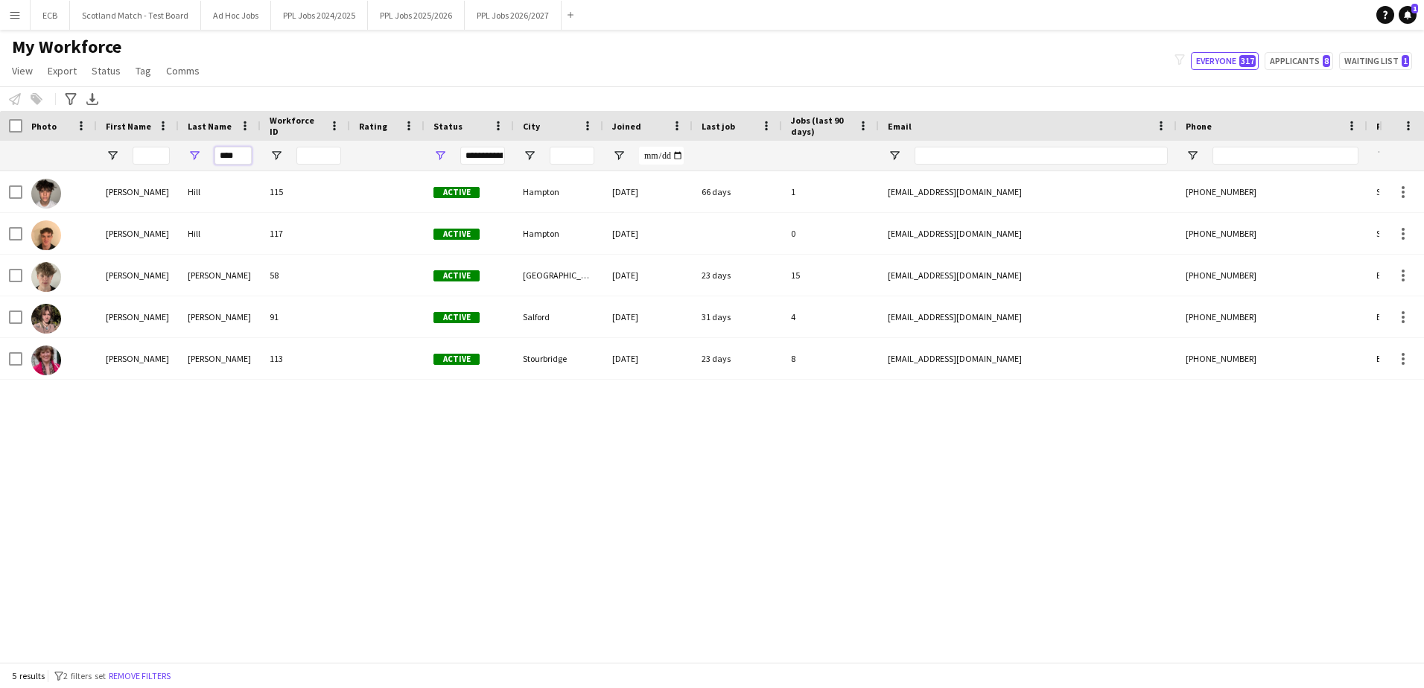
drag, startPoint x: 244, startPoint y: 153, endPoint x: 66, endPoint y: 139, distance: 177.8
click at [66, 139] on div "Workforce Details Photo First Name Age" at bounding box center [807, 141] width 1615 height 60
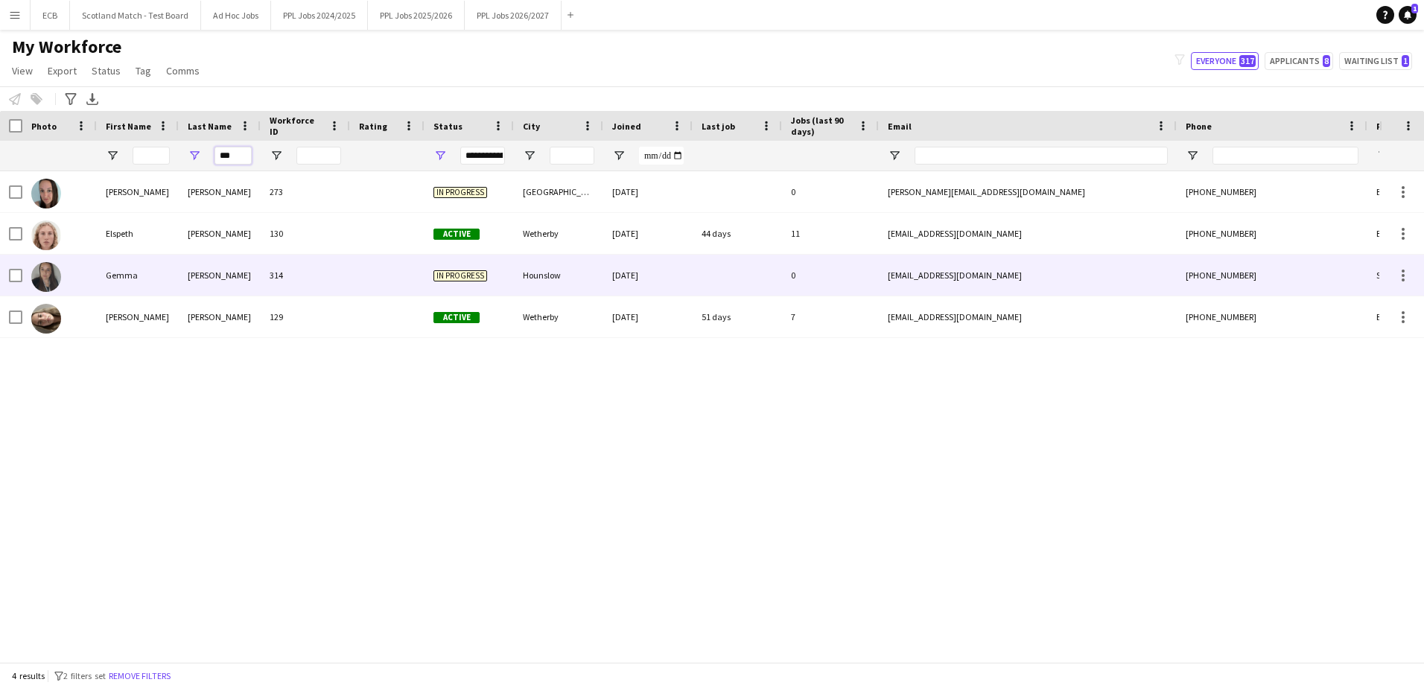
type input "***"
click at [121, 276] on div "Gemma" at bounding box center [138, 275] width 82 height 41
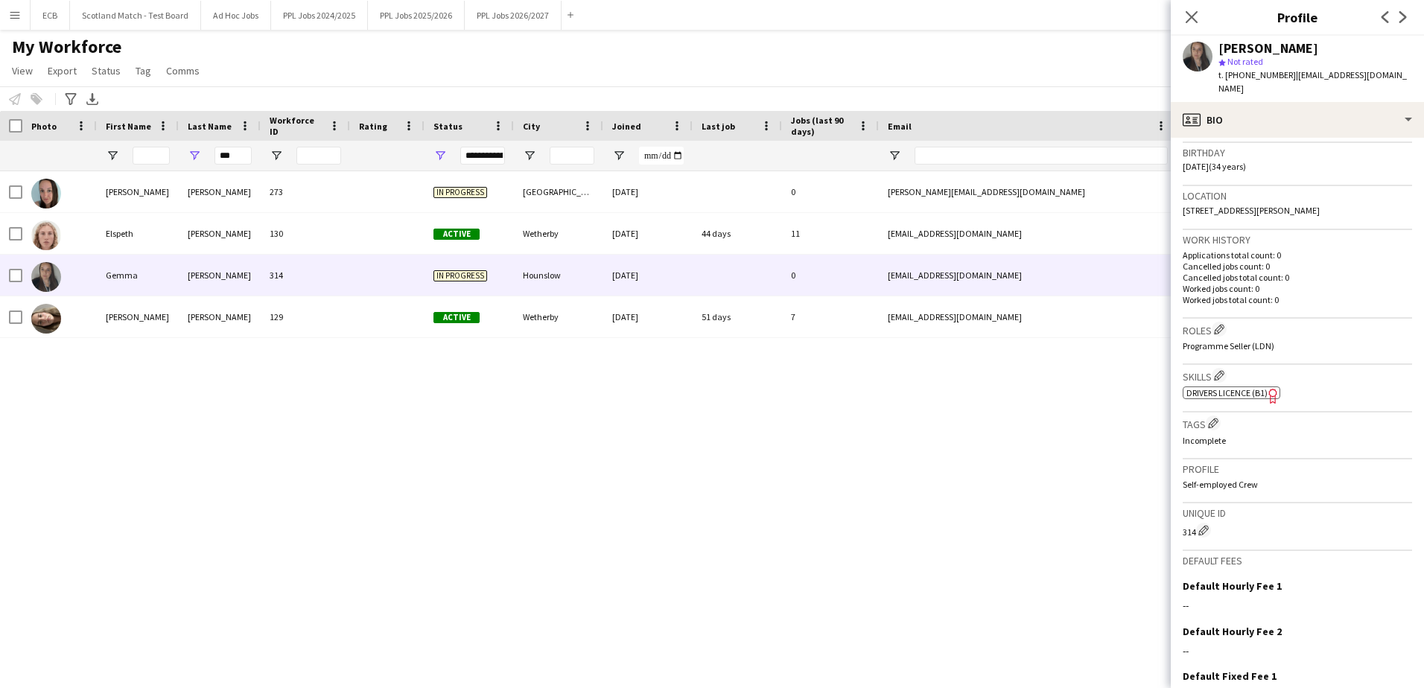
scroll to position [385, 0]
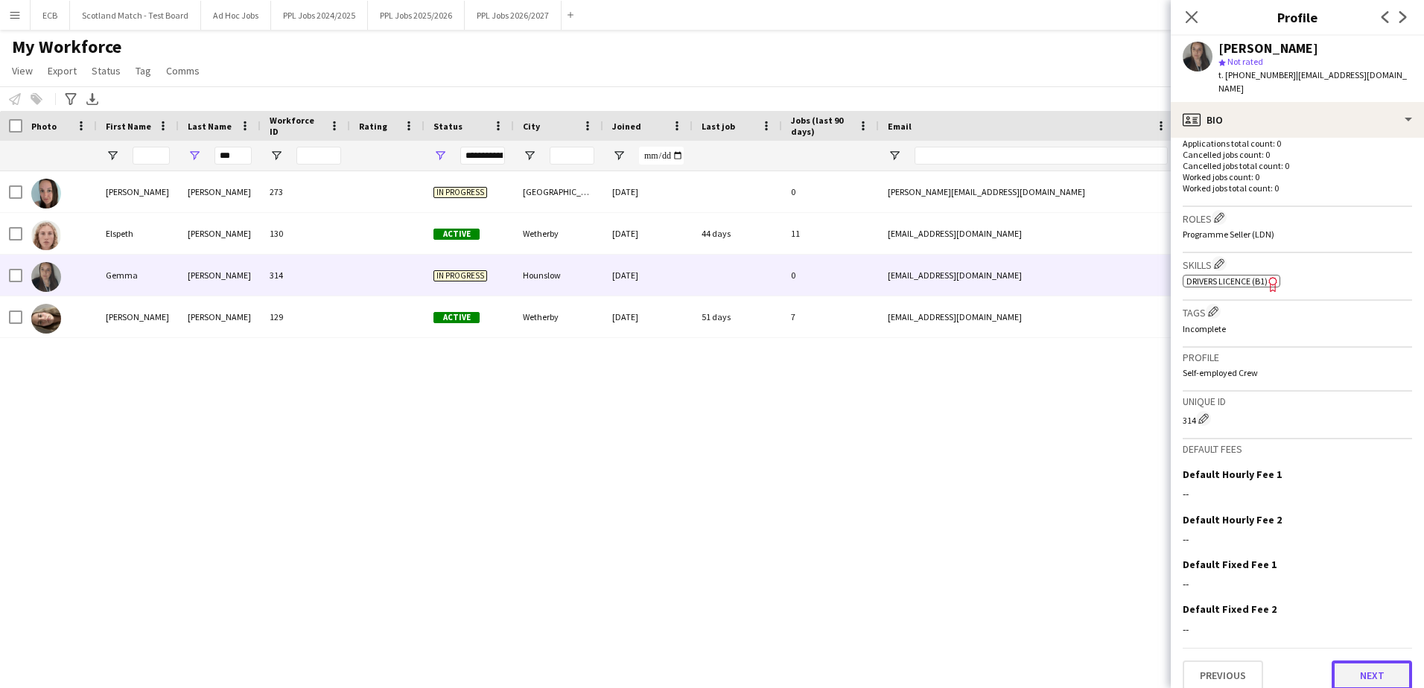
click at [1373, 661] on button "Next" at bounding box center [1372, 676] width 80 height 30
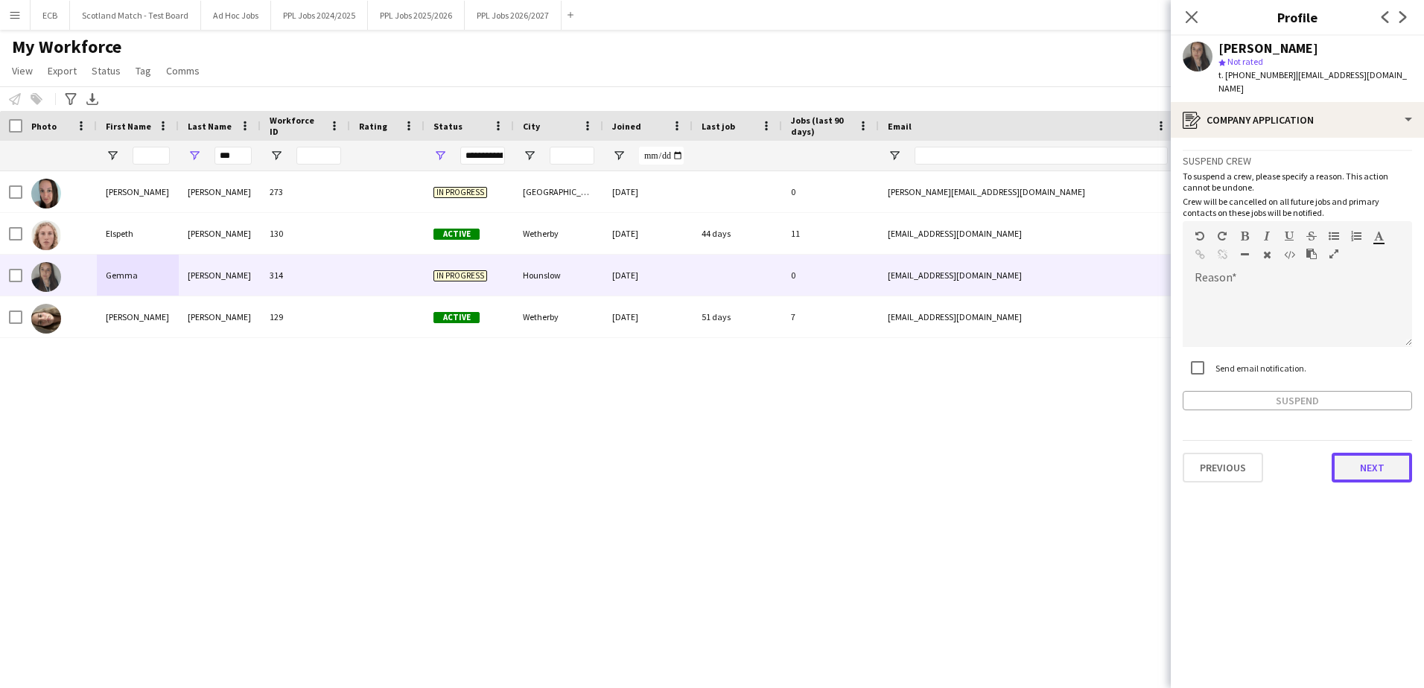
click at [1383, 453] on button "Next" at bounding box center [1372, 468] width 80 height 30
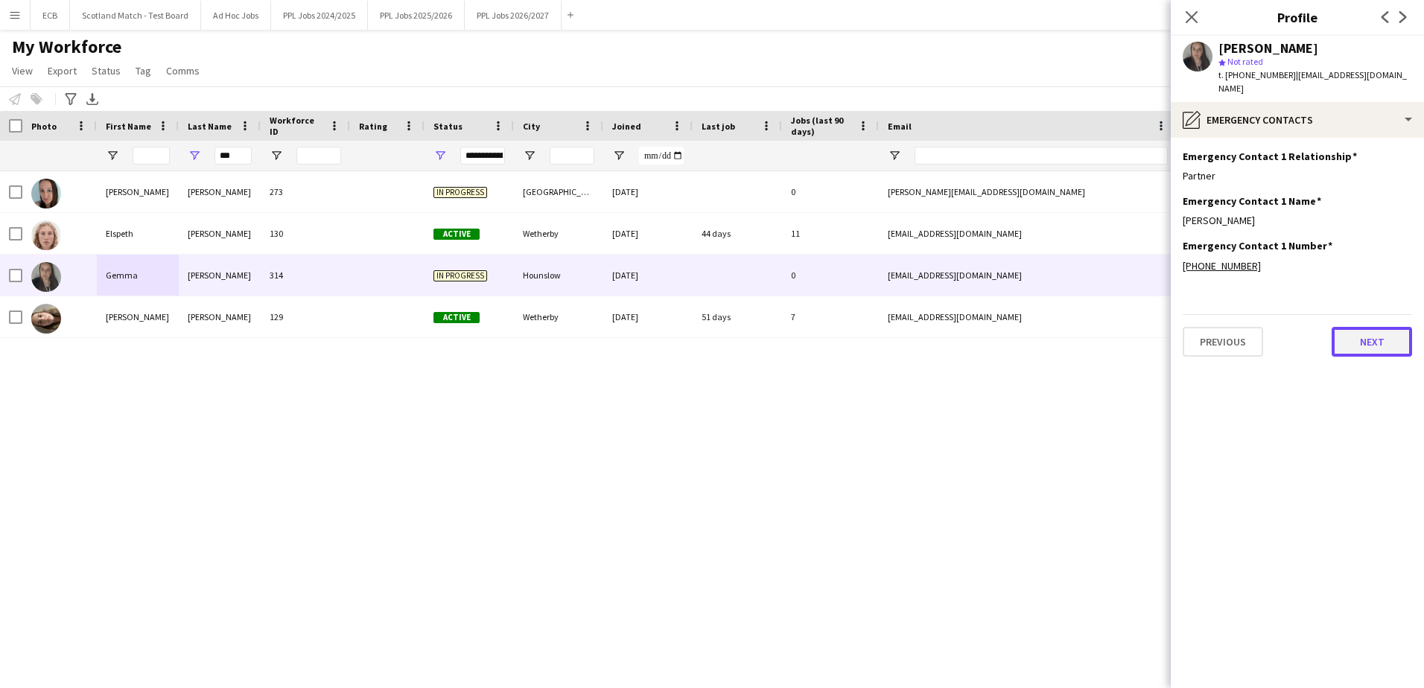
click at [1369, 327] on button "Next" at bounding box center [1372, 342] width 80 height 30
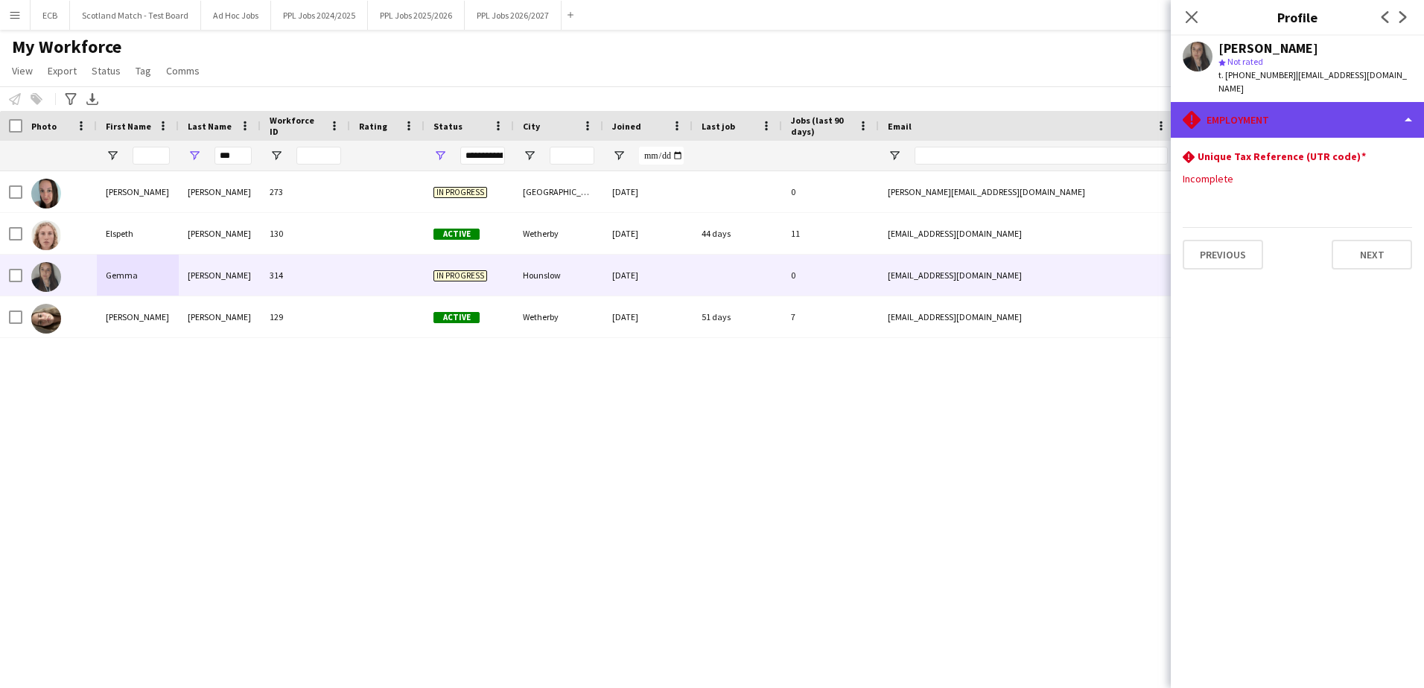
click at [1351, 107] on div "rhombus-alert Employment" at bounding box center [1297, 120] width 253 height 36
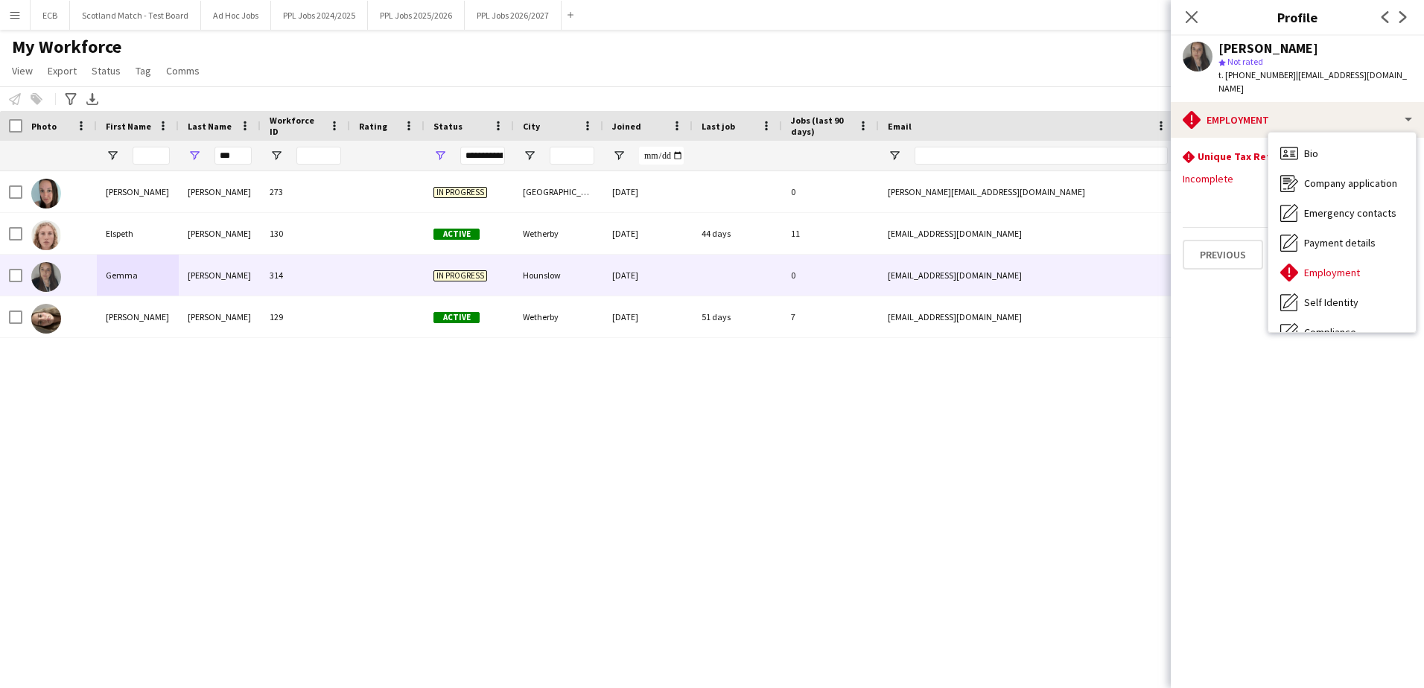
click at [1317, 395] on app-section-data-types "rhombus-alert Unique Tax Reference (UTR code) Edit this field Incomplete Previo…" at bounding box center [1297, 413] width 253 height 550
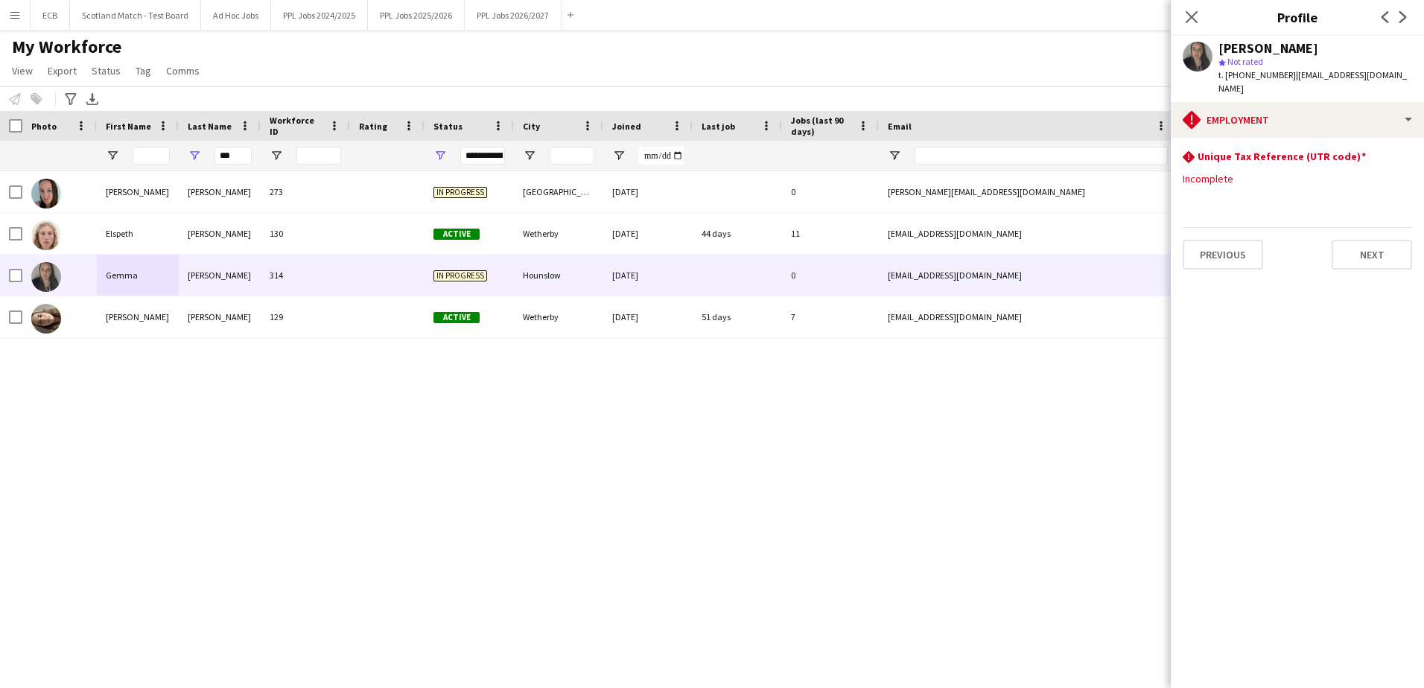
drag, startPoint x: 1285, startPoint y: 75, endPoint x: 1215, endPoint y: 79, distance: 70.1
click at [1215, 79] on div "[PERSON_NAME] star Not rated t. [PHONE_NUMBER] | [EMAIL_ADDRESS][DOMAIN_NAME]" at bounding box center [1297, 69] width 253 height 66
drag, startPoint x: 1215, startPoint y: 79, endPoint x: 1269, endPoint y: 145, distance: 85.7
click at [1269, 150] on h3 "Unique Tax Reference (UTR code)" at bounding box center [1282, 156] width 168 height 13
click at [1384, 246] on button "Next" at bounding box center [1372, 255] width 80 height 30
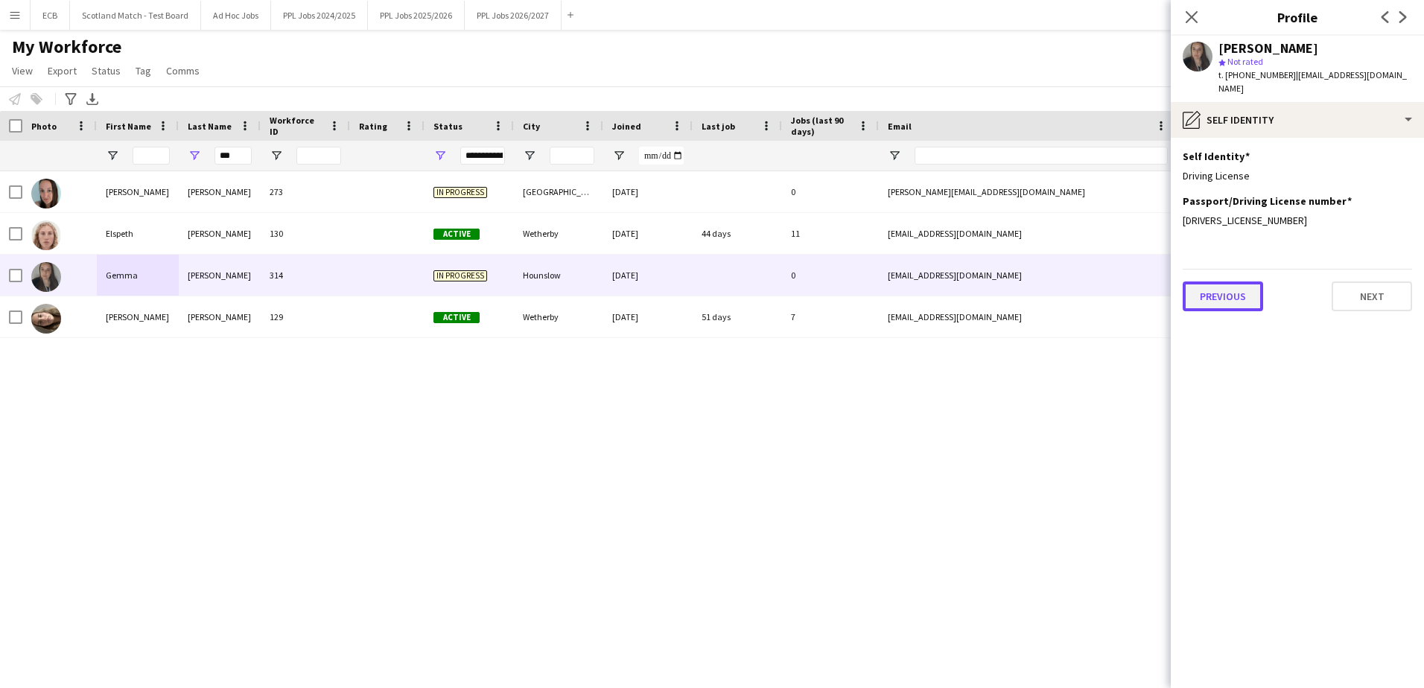
click at [1216, 284] on button "Previous" at bounding box center [1223, 297] width 80 height 30
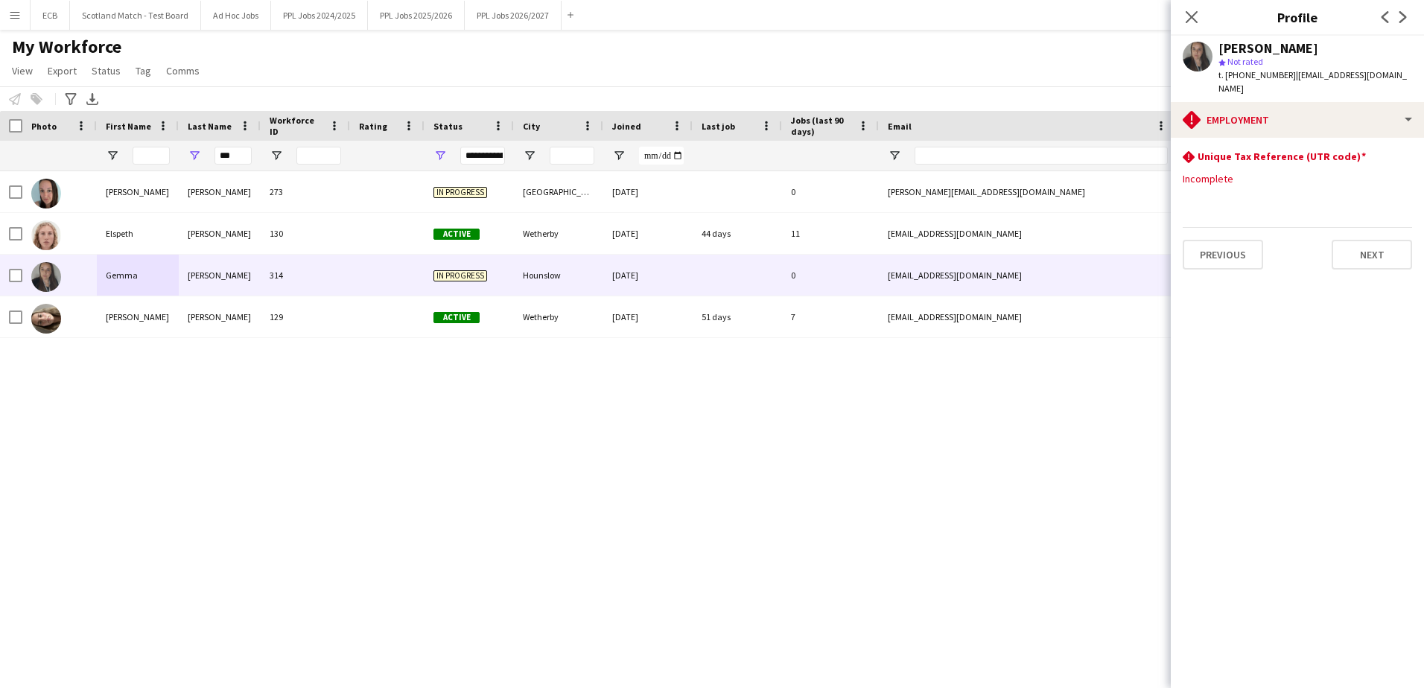
click at [1306, 366] on app-section-data-types "rhombus-alert Unique Tax Reference (UTR code) Edit this field Incomplete Previo…" at bounding box center [1297, 413] width 253 height 550
click at [939, 427] on div "[PERSON_NAME] 273 In progress [GEOGRAPHIC_DATA] [DATE] 0 [PERSON_NAME][EMAIL_AD…" at bounding box center [689, 411] width 1379 height 480
click at [406, 10] on button "PPL Jobs 2025/2026 Close" at bounding box center [416, 15] width 97 height 29
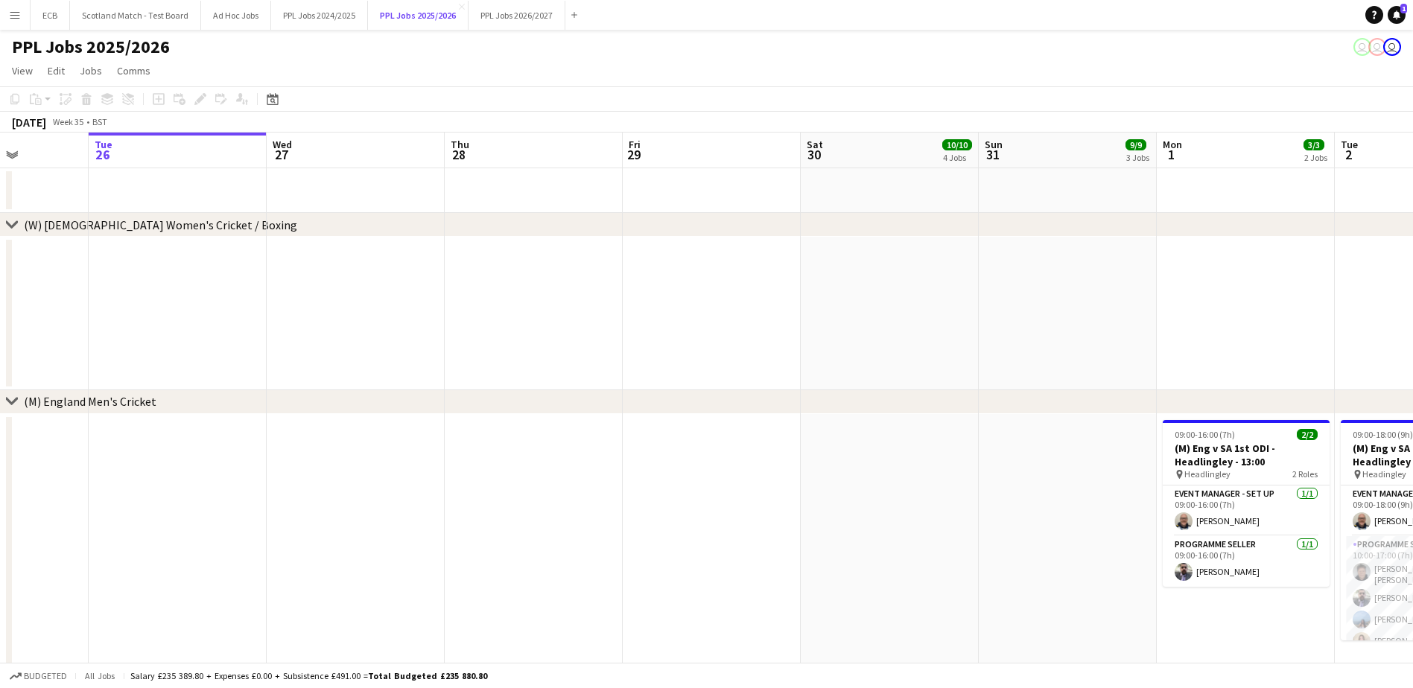
scroll to position [0, 459]
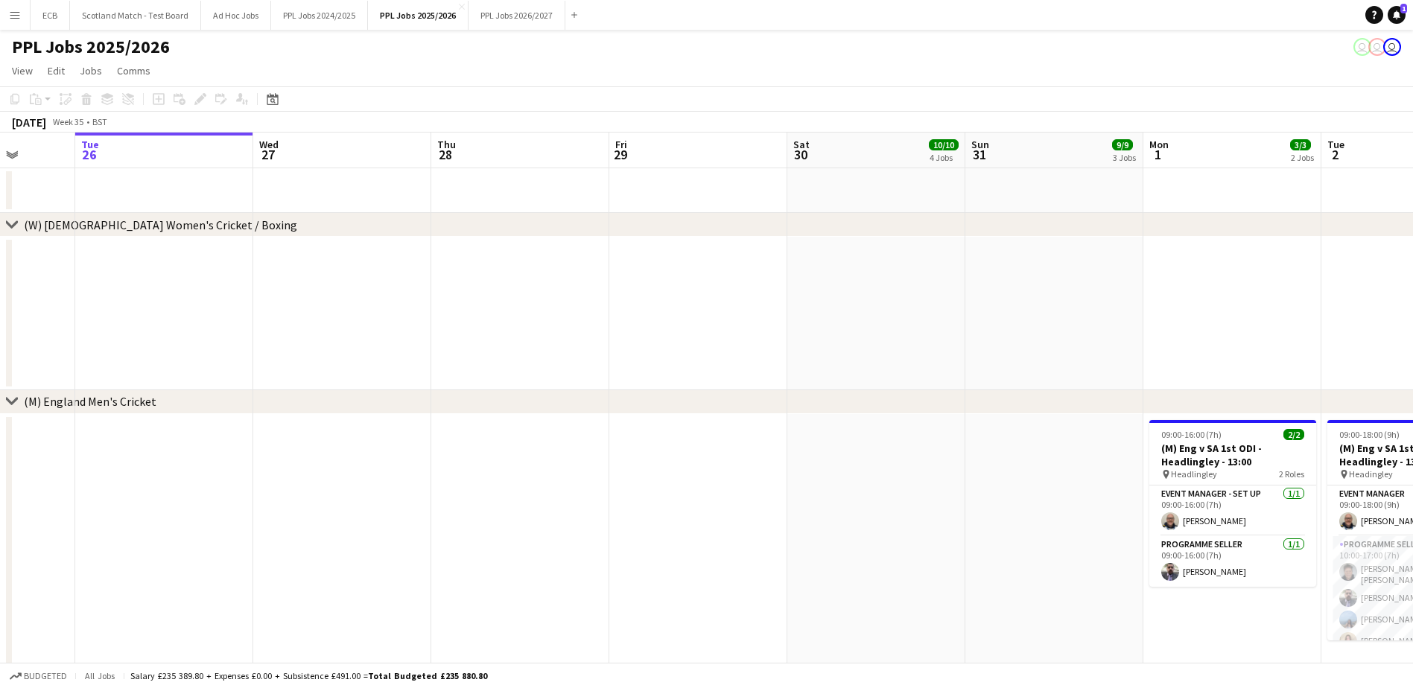
click at [1215, 276] on app-date-cell at bounding box center [1232, 313] width 178 height 153
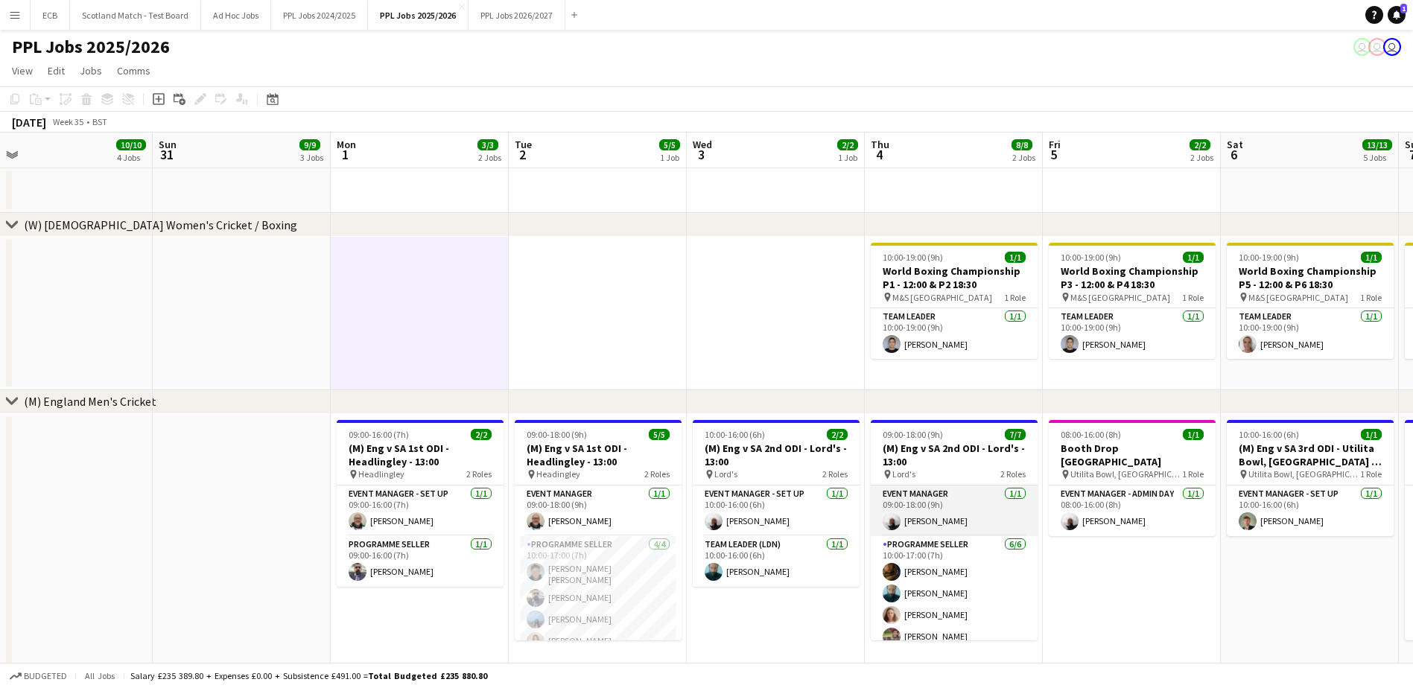
scroll to position [54, 0]
click at [270, 91] on div "Date picker" at bounding box center [273, 99] width 18 height 18
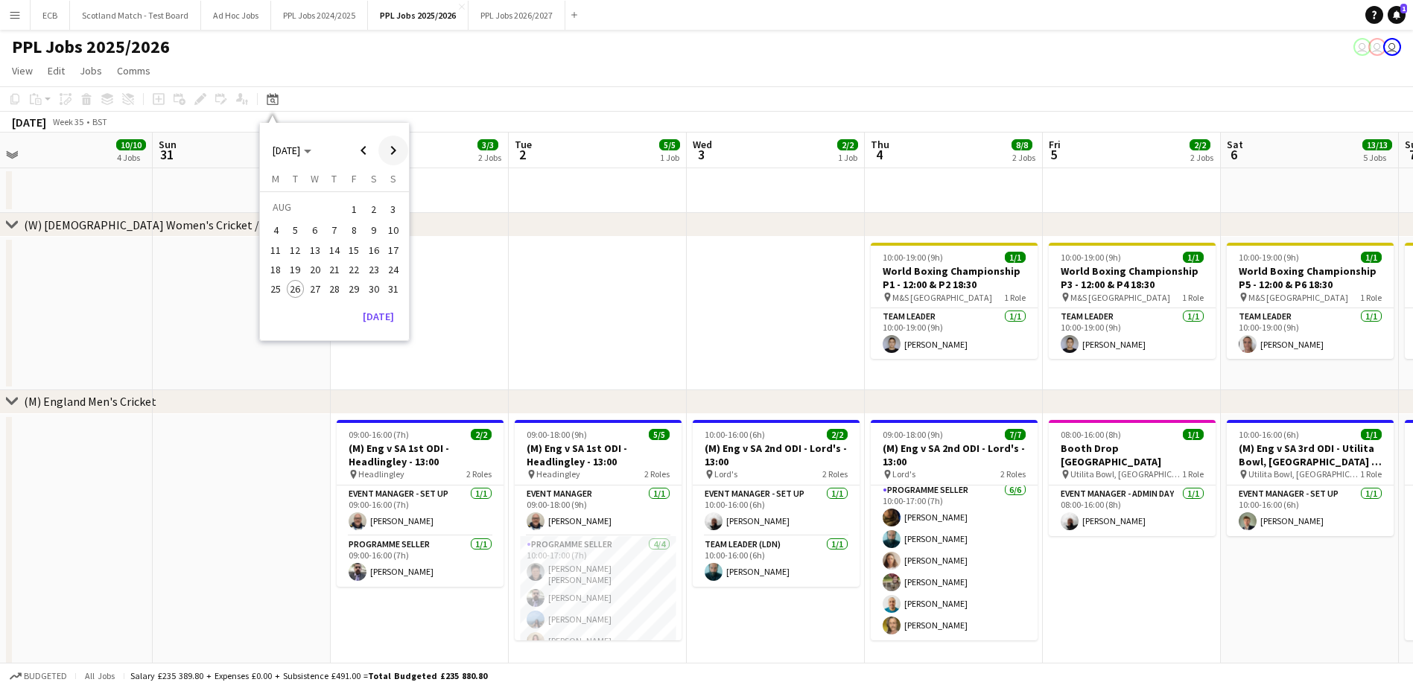
click at [392, 153] on span "Next month" at bounding box center [393, 151] width 30 height 30
click at [393, 142] on span "Next month" at bounding box center [393, 151] width 30 height 30
click at [375, 226] on span "4" at bounding box center [374, 227] width 18 height 18
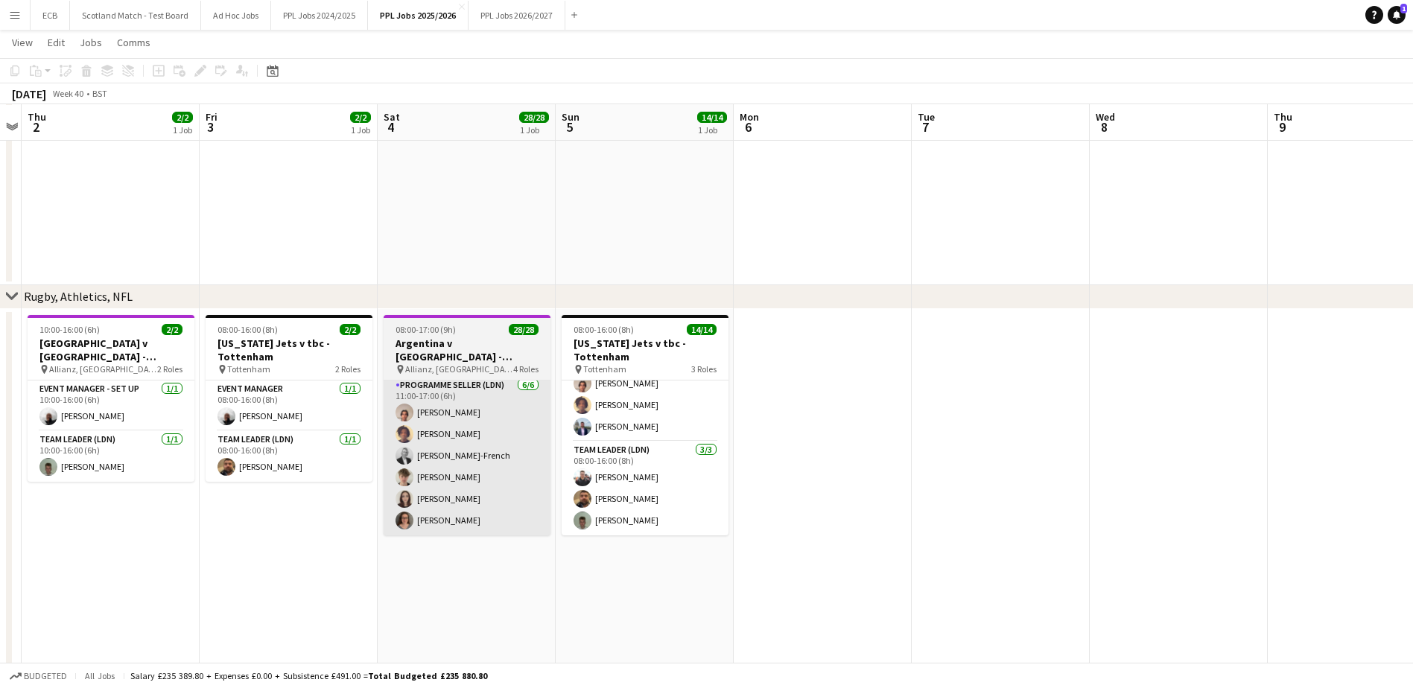
scroll to position [384, 0]
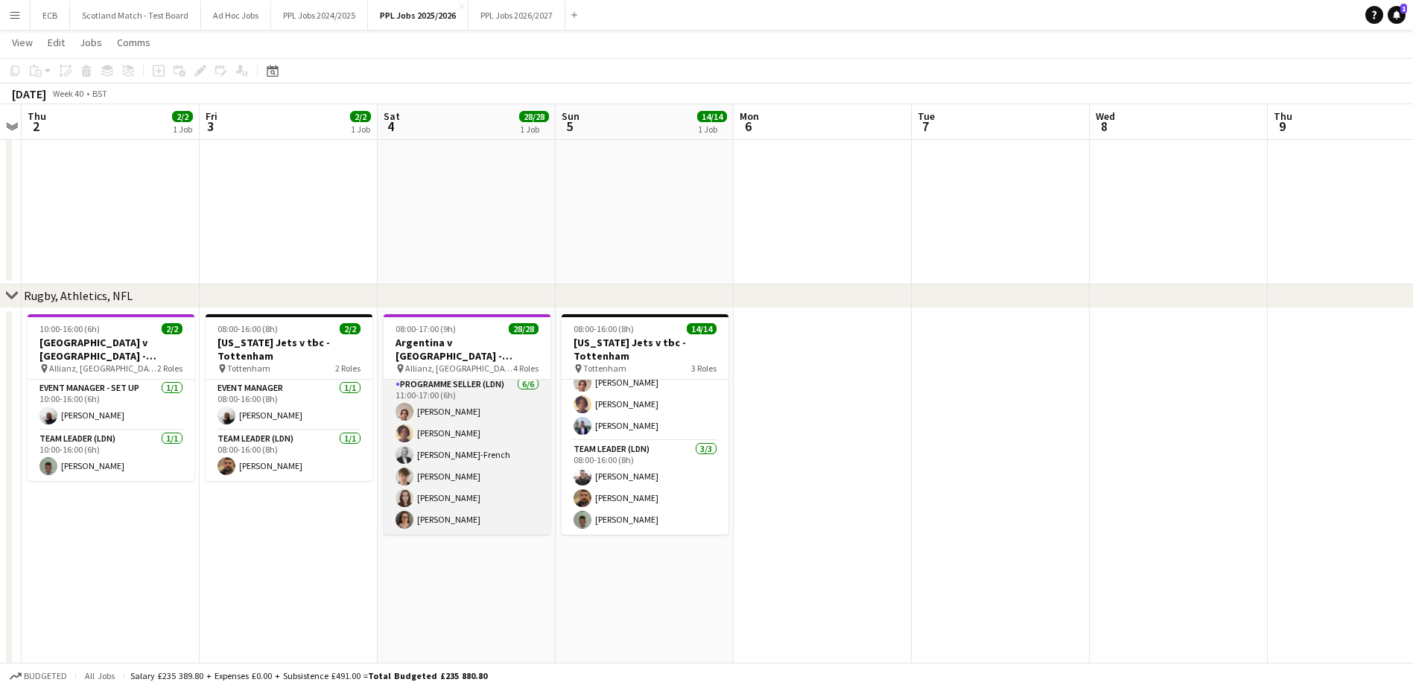
click at [483, 489] on app-card-role "Programme Seller (LDN) [DATE] 11:00-17:00 (6h) [PERSON_NAME] [PERSON_NAME] [PER…" at bounding box center [467, 455] width 167 height 159
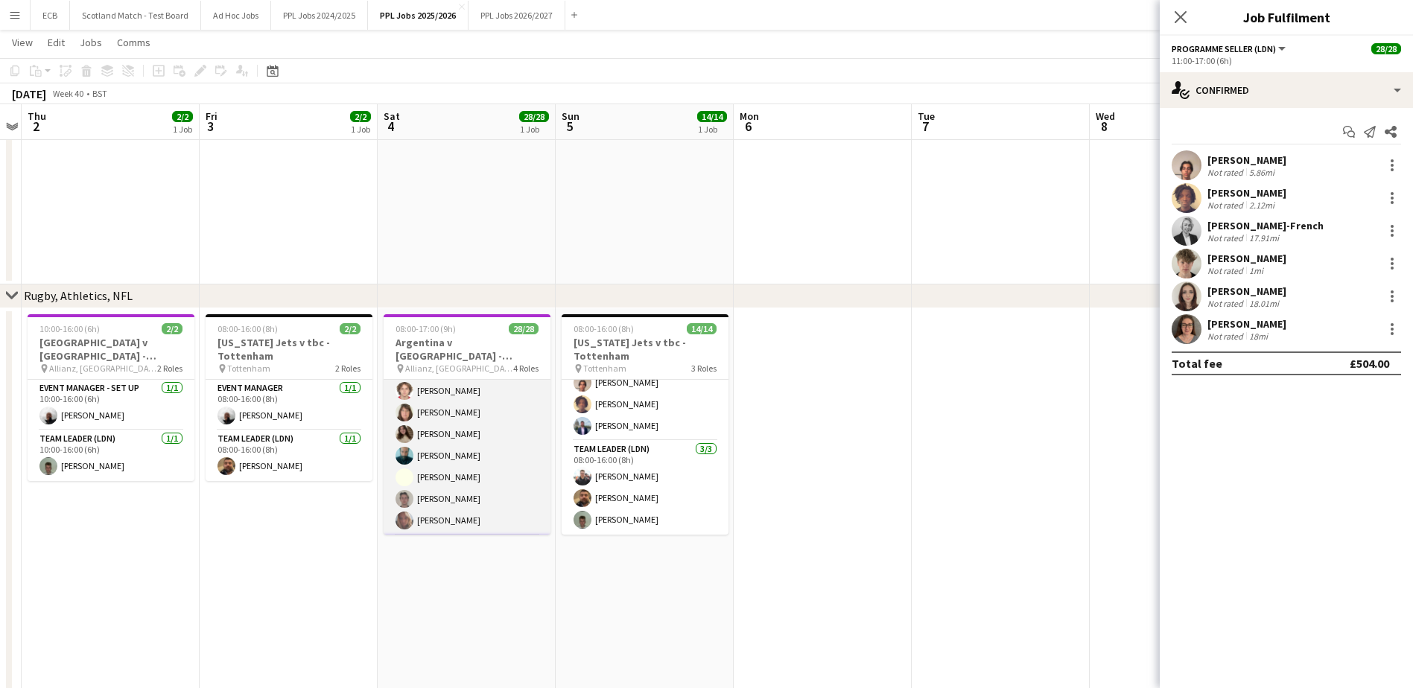
scroll to position [407, 0]
click at [479, 449] on app-card-role "Programme Seller (LDN) 15/15 10:00-16:00 (6h) [PERSON_NAME] [PERSON_NAME] [PERS…" at bounding box center [467, 358] width 167 height 353
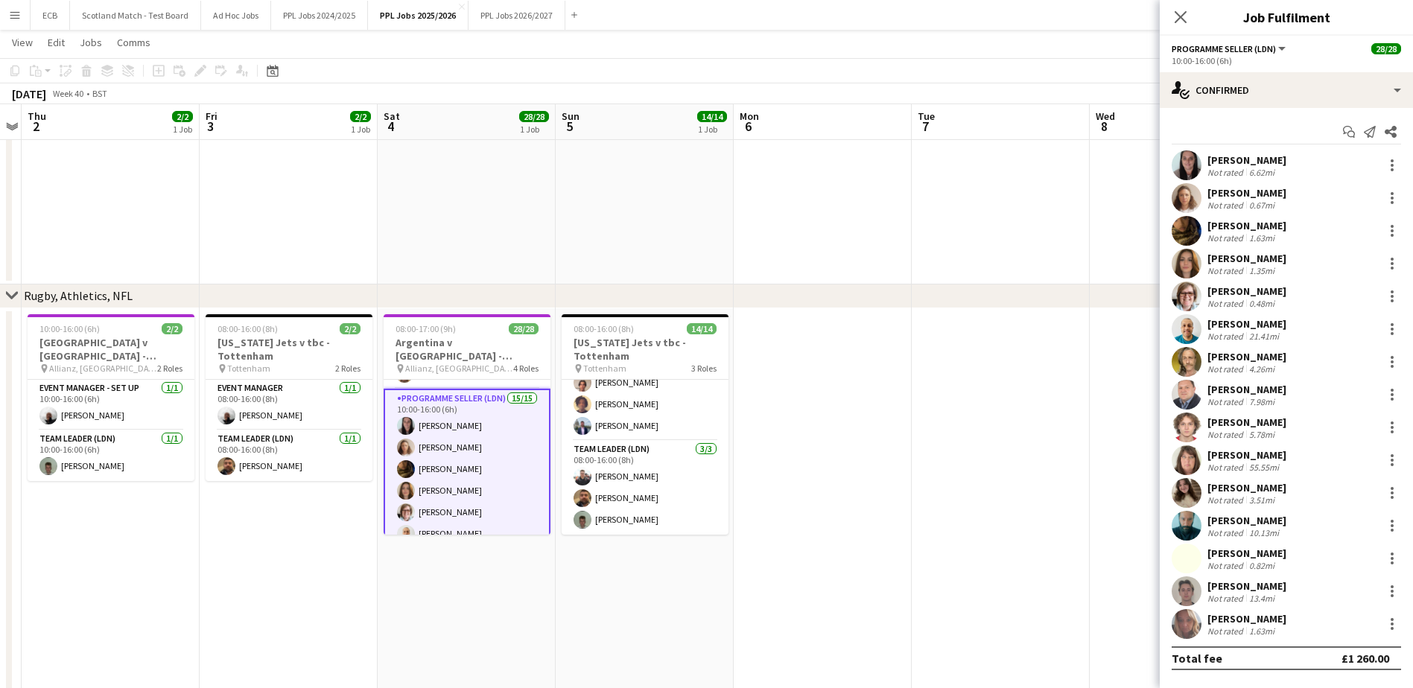
scroll to position [200, 0]
